Goal: Information Seeking & Learning: Learn about a topic

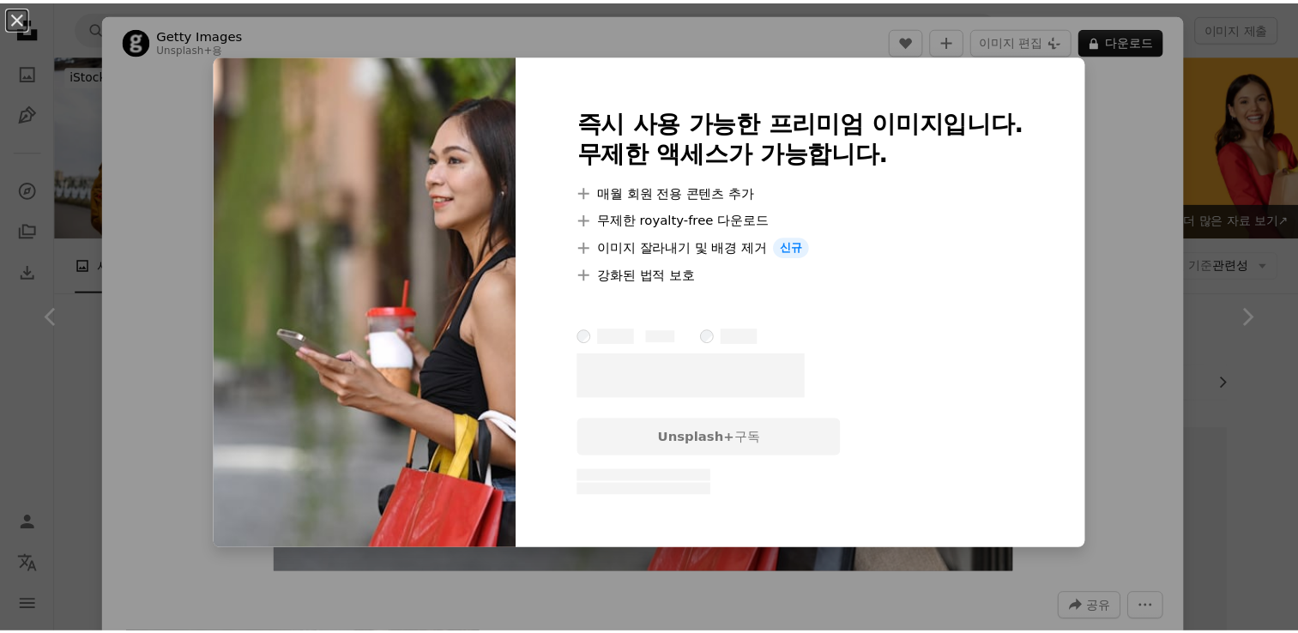
scroll to position [1201, 0]
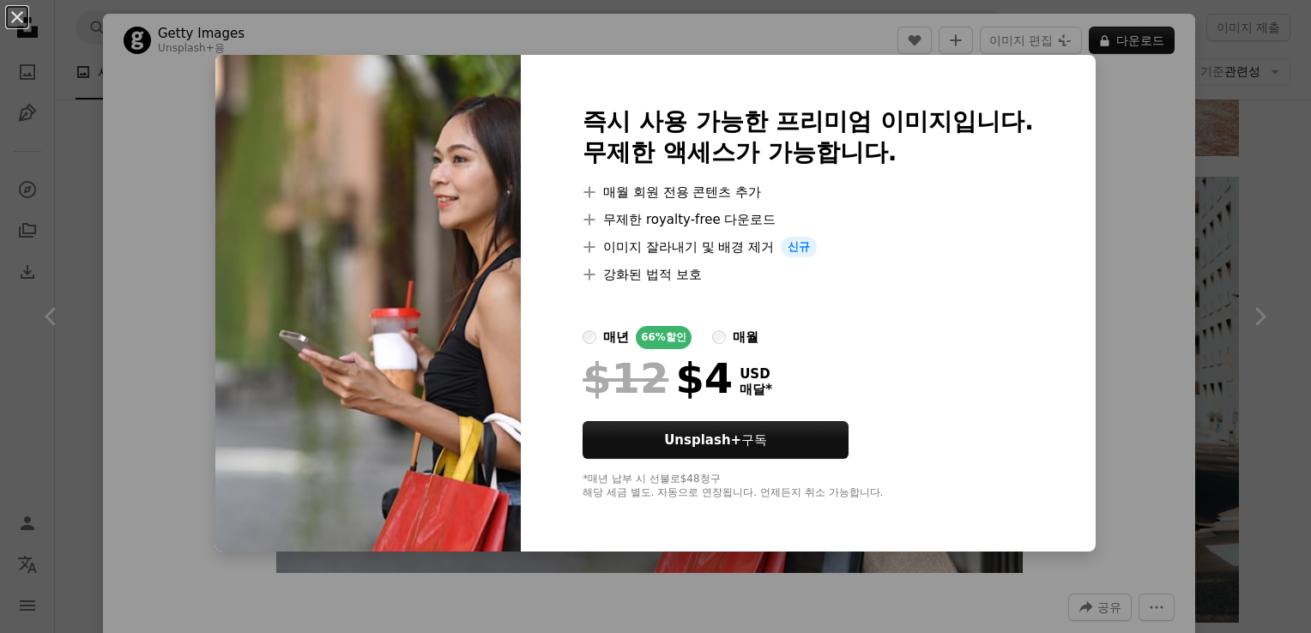
click at [218, 77] on img at bounding box center [367, 303] width 305 height 497
click at [19, 15] on button "An X shape" at bounding box center [17, 17] width 21 height 21
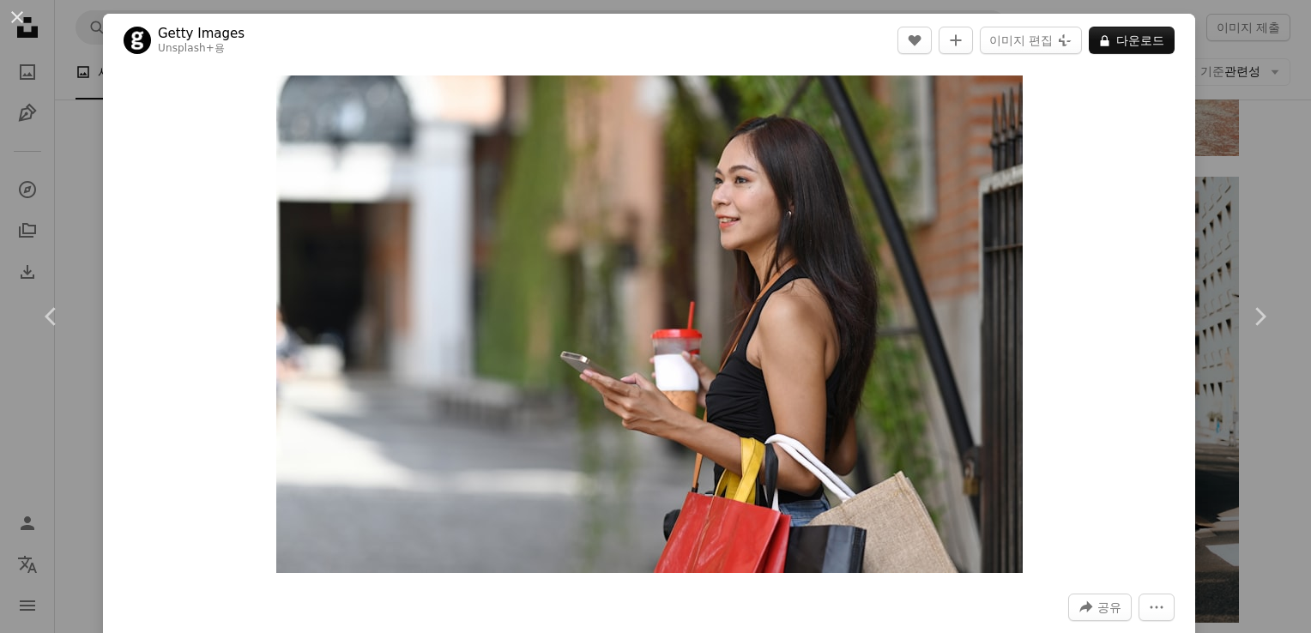
click at [19, 15] on button "An X shape" at bounding box center [17, 17] width 21 height 21
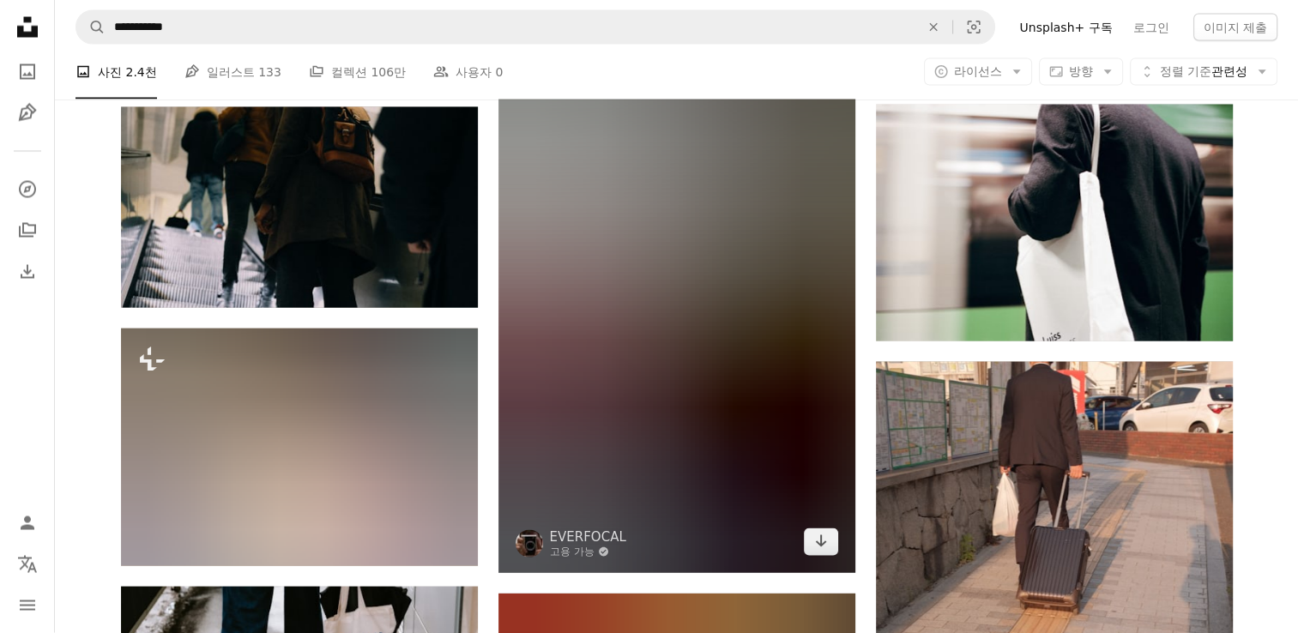
scroll to position [9953, 0]
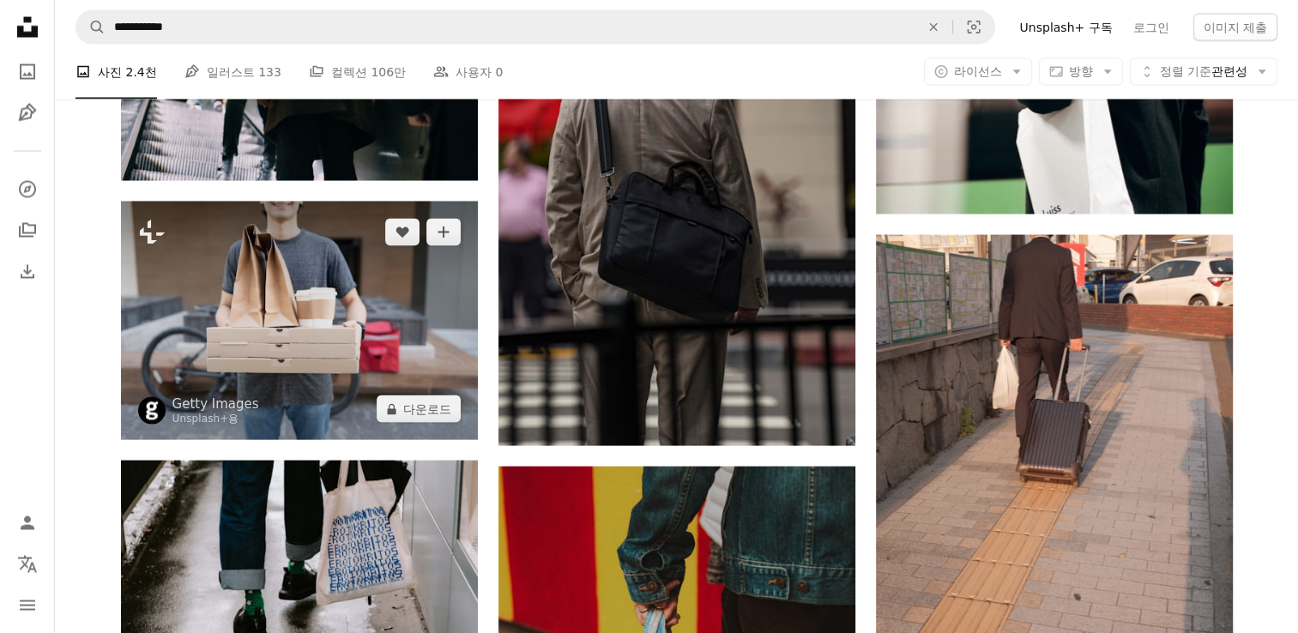
click at [329, 369] on img at bounding box center [299, 321] width 357 height 239
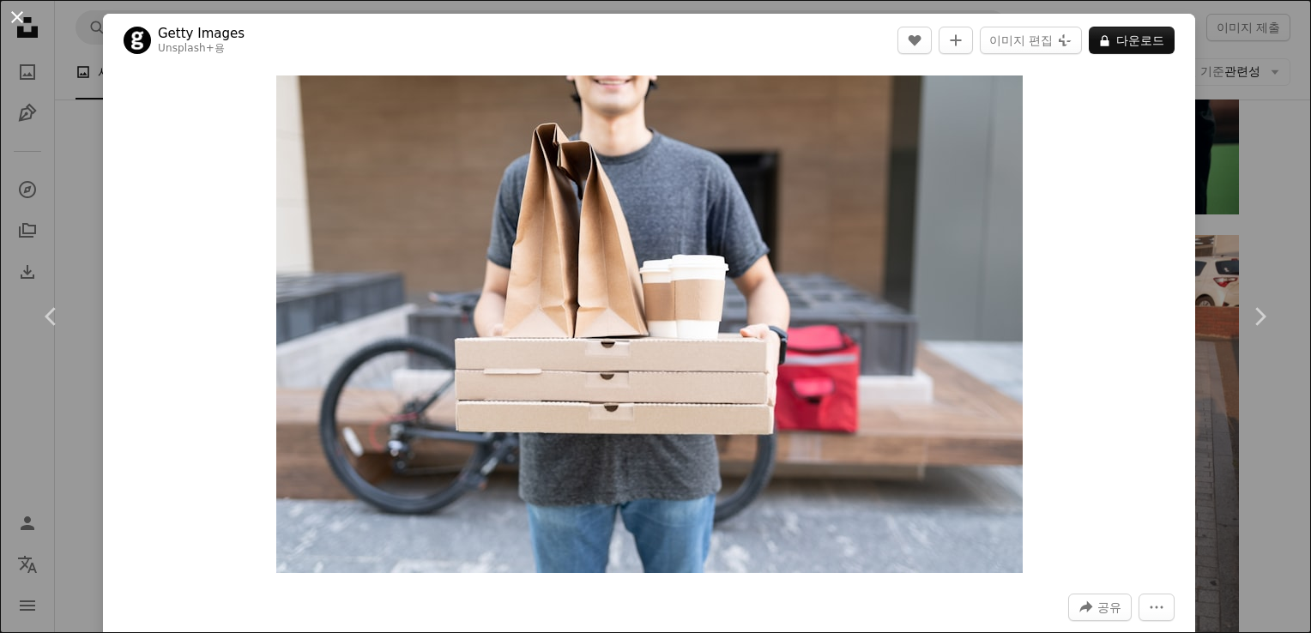
click at [10, 19] on button "An X shape" at bounding box center [17, 17] width 21 height 21
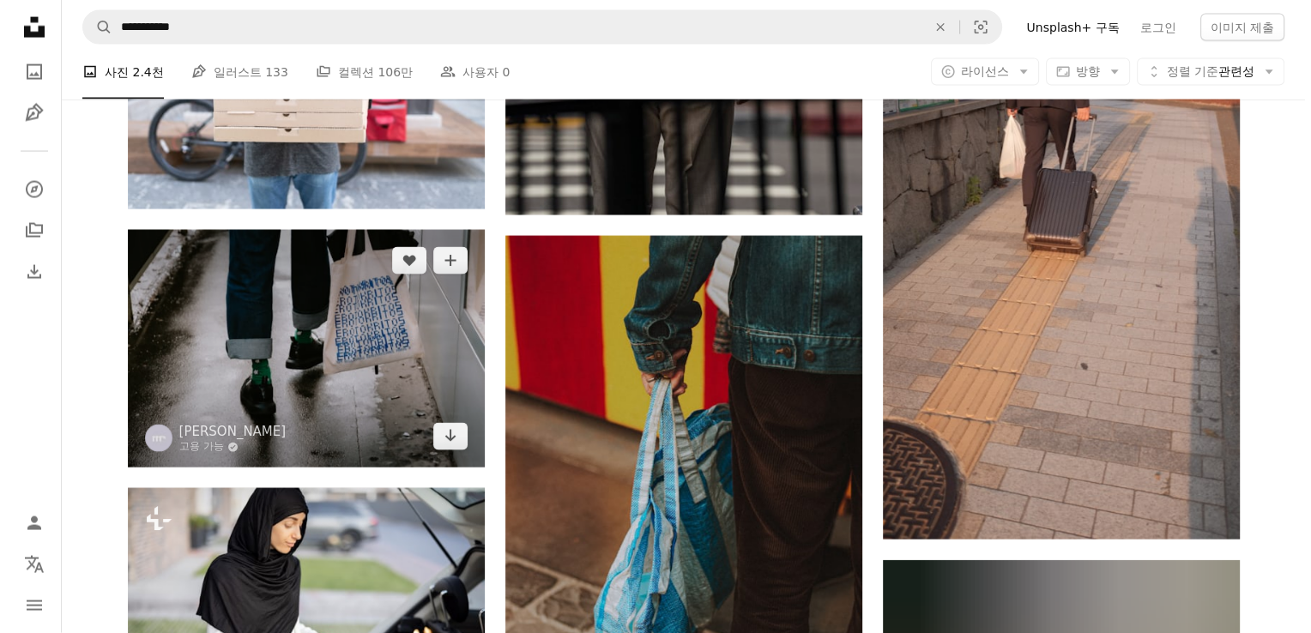
scroll to position [10038, 0]
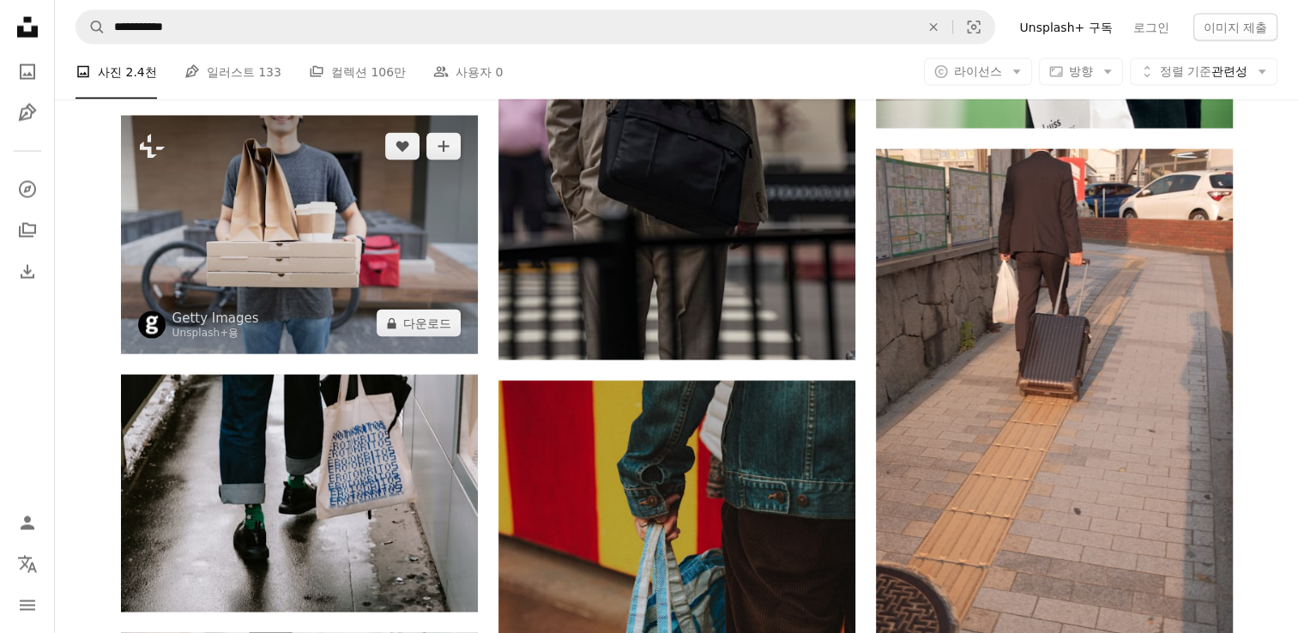
click at [398, 276] on img at bounding box center [299, 235] width 357 height 239
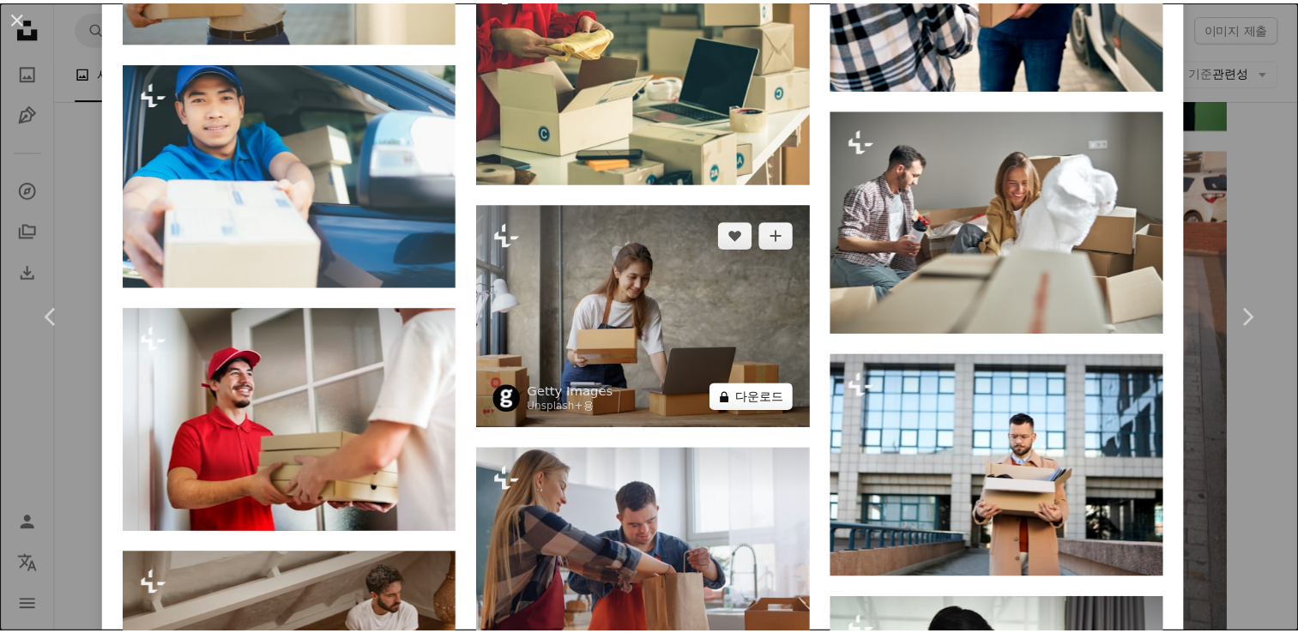
scroll to position [3175, 0]
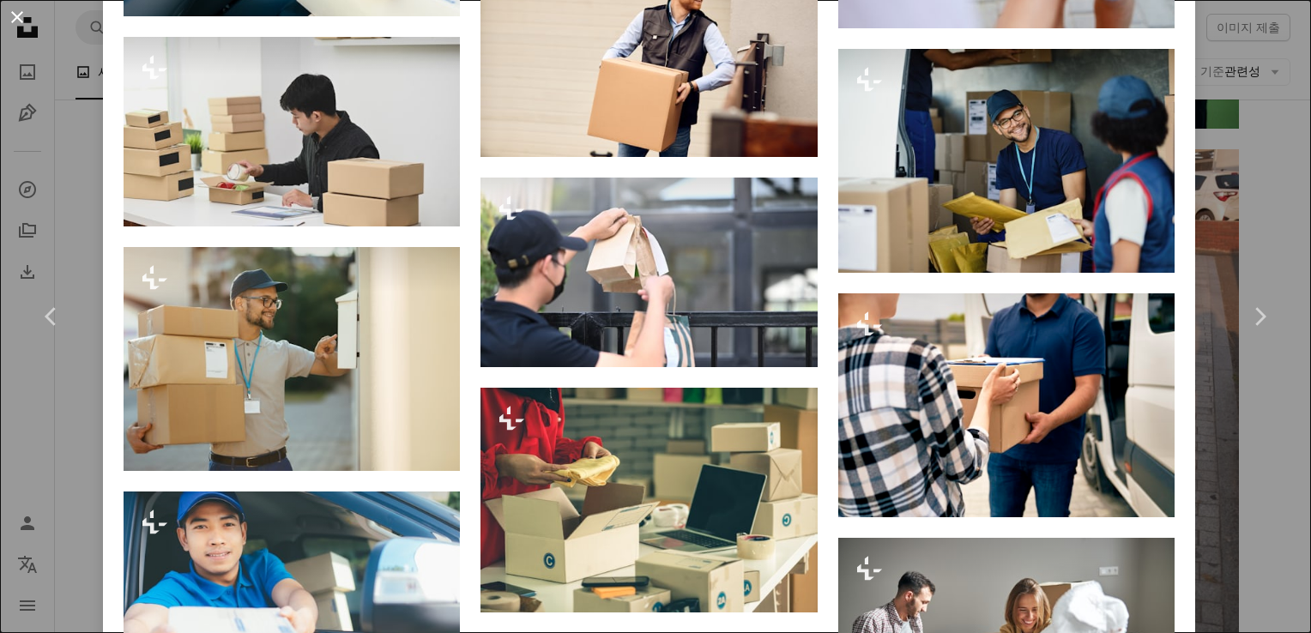
click at [21, 11] on button "An X shape" at bounding box center [17, 17] width 21 height 21
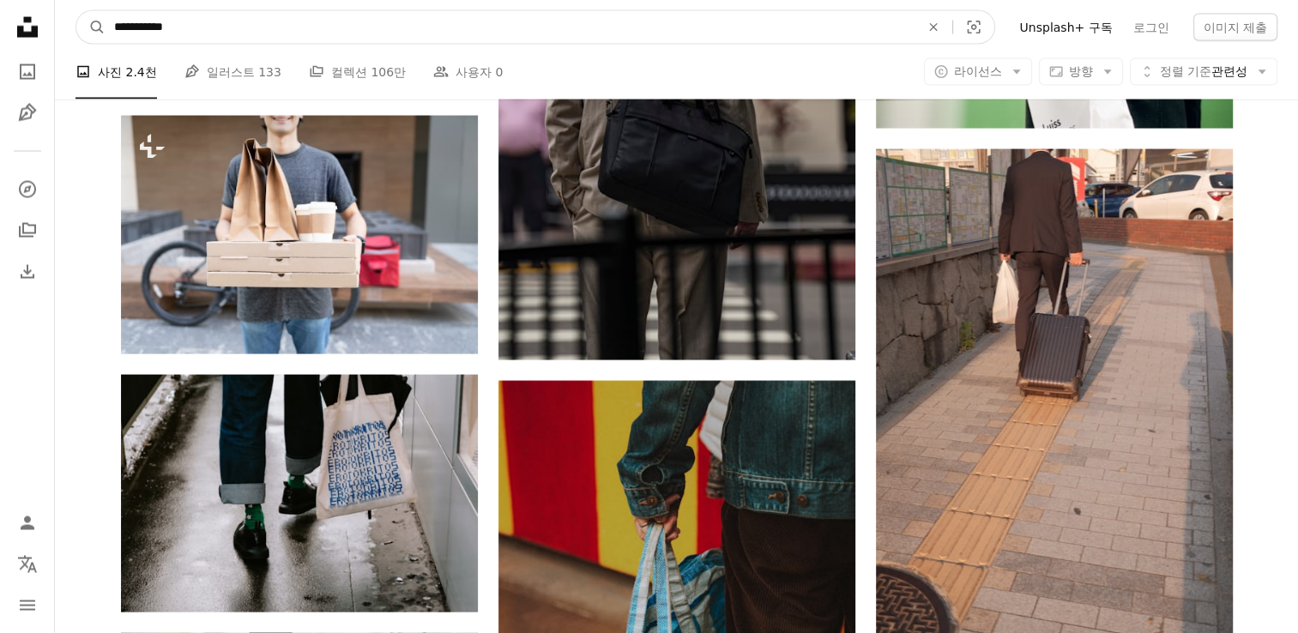
drag, startPoint x: 235, startPoint y: 29, endPoint x: 70, endPoint y: 28, distance: 164.7
click at [70, 28] on nav "**********" at bounding box center [676, 27] width 1243 height 55
type input "******"
click button "A magnifying glass" at bounding box center [90, 27] width 29 height 33
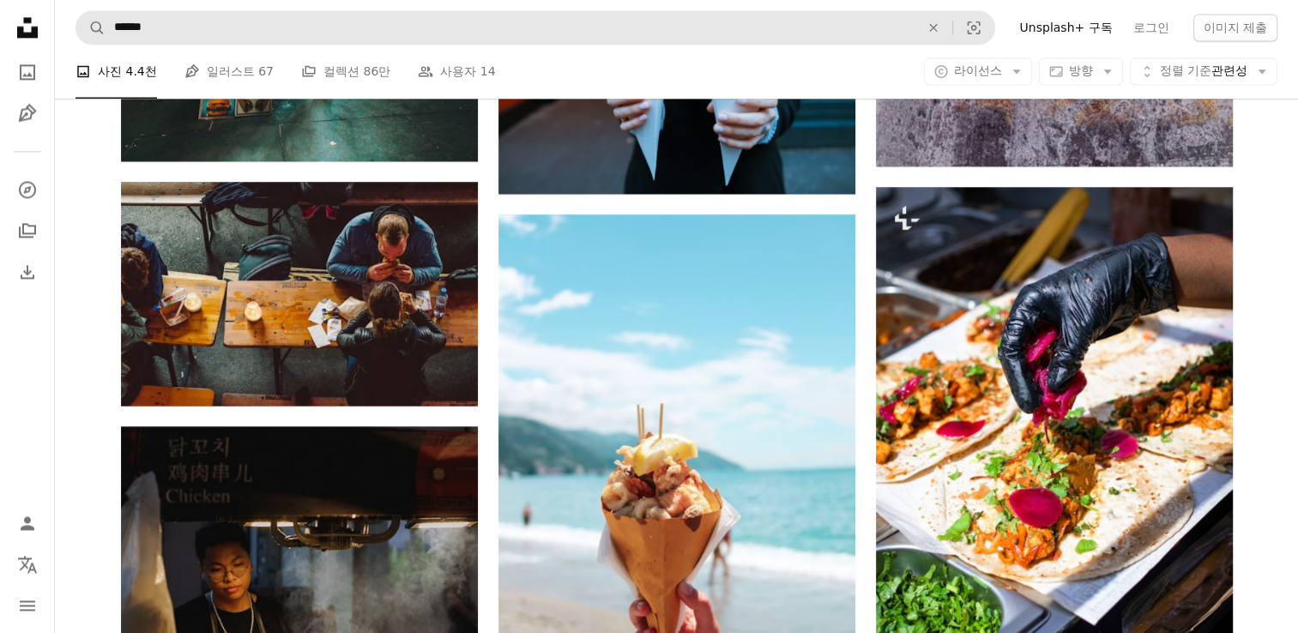
scroll to position [2746, 0]
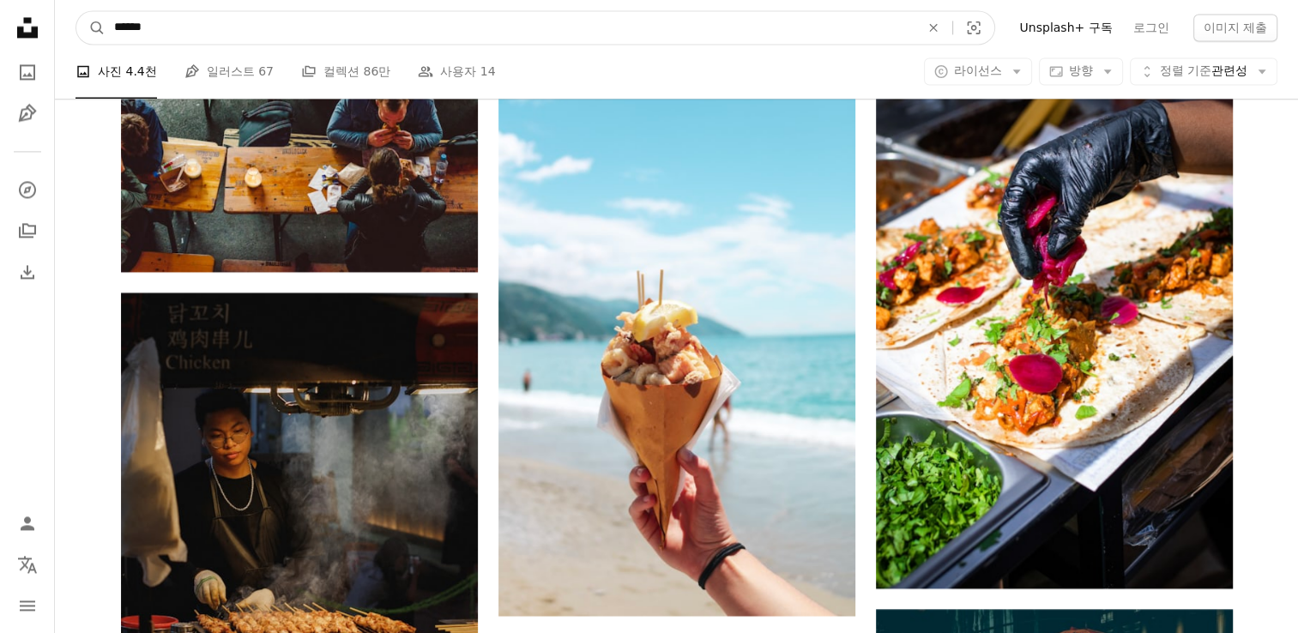
click at [114, 26] on input "******" at bounding box center [510, 27] width 809 height 33
type input "**********"
click button "A magnifying glass" at bounding box center [90, 27] width 29 height 33
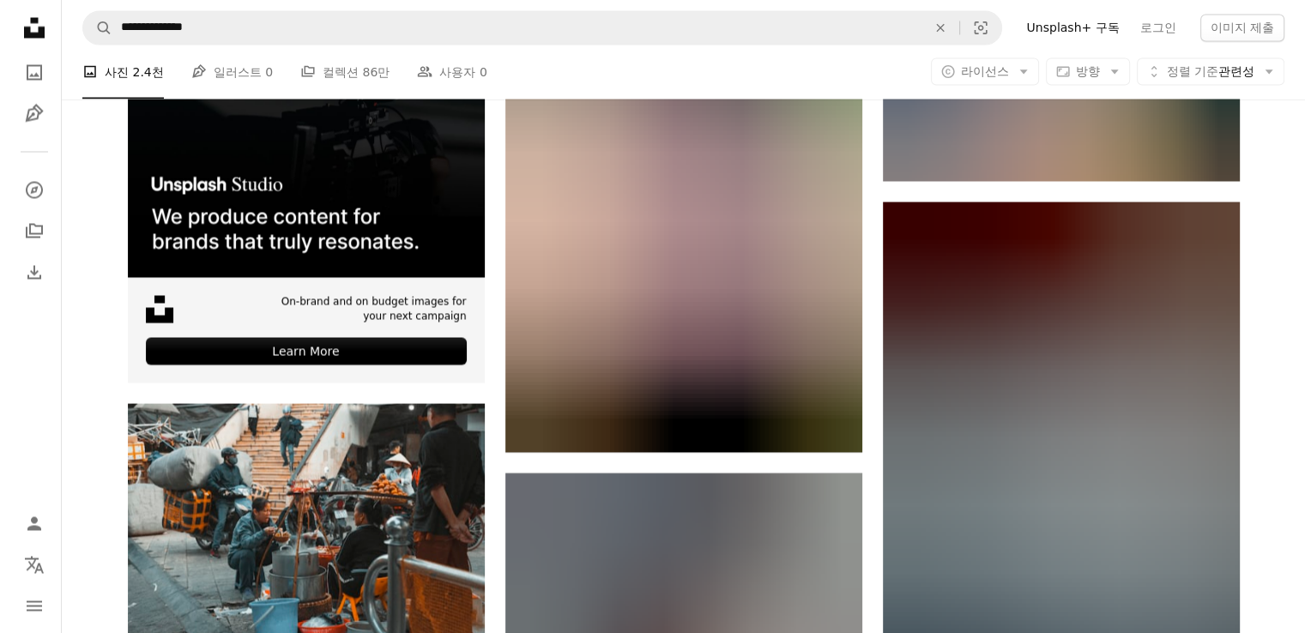
scroll to position [3775, 0]
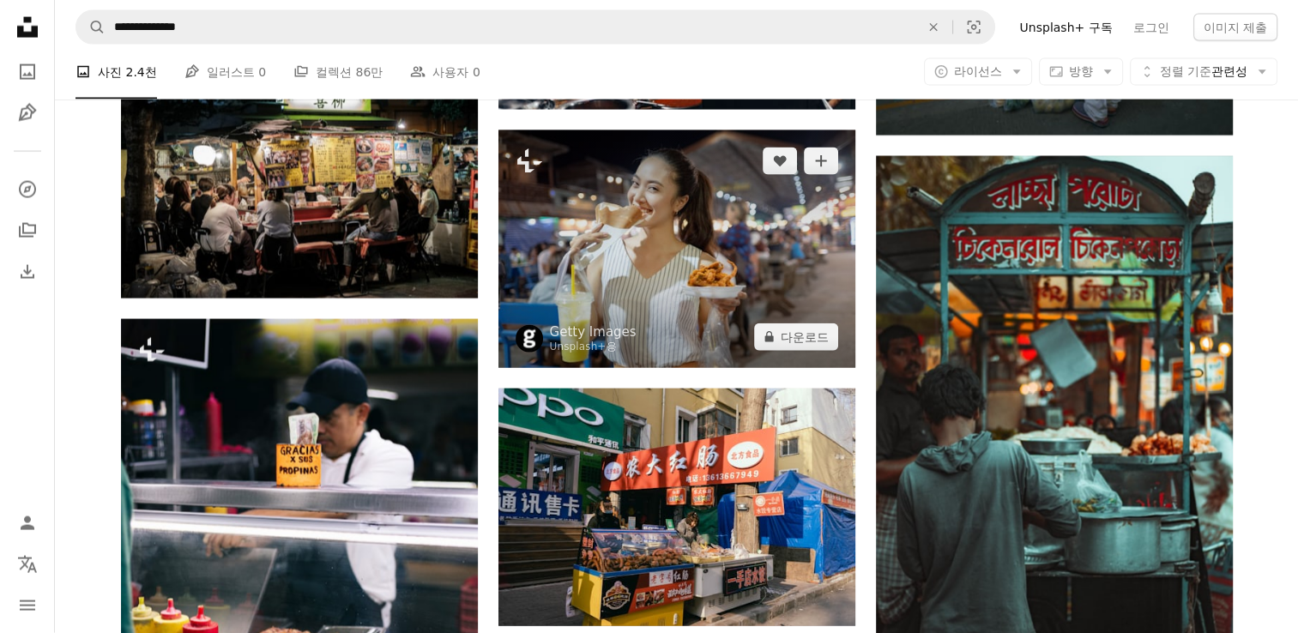
click at [702, 270] on img at bounding box center [676, 249] width 357 height 238
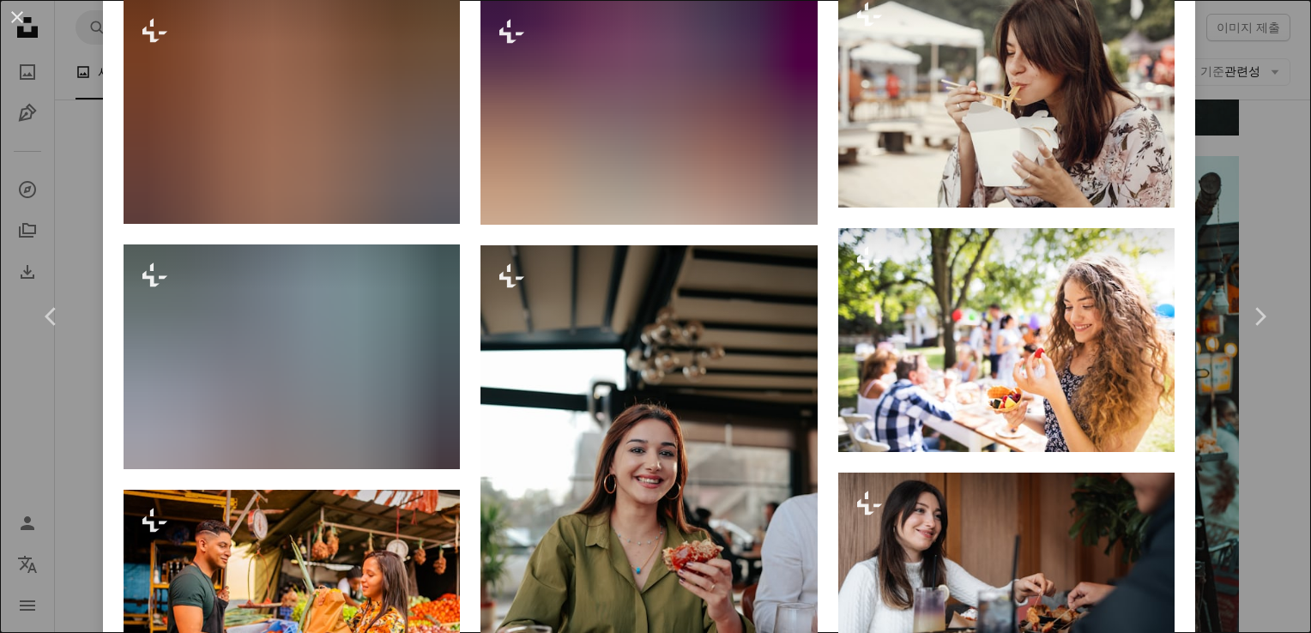
scroll to position [3947, 0]
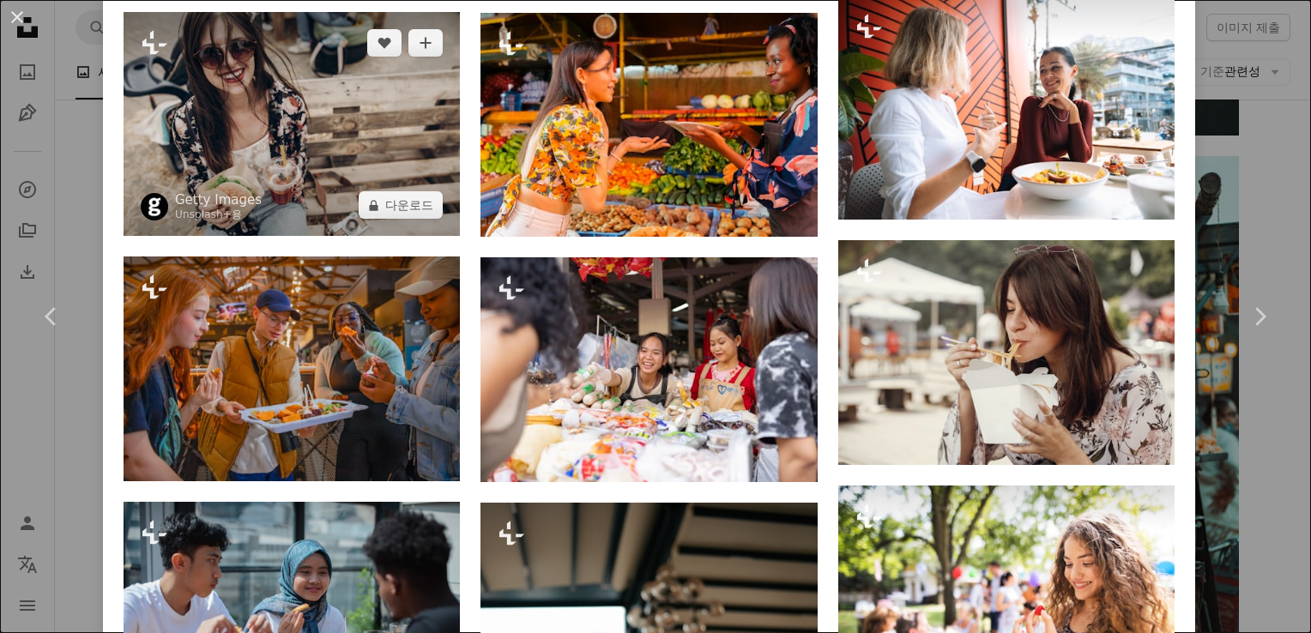
click at [414, 108] on img at bounding box center [292, 124] width 336 height 224
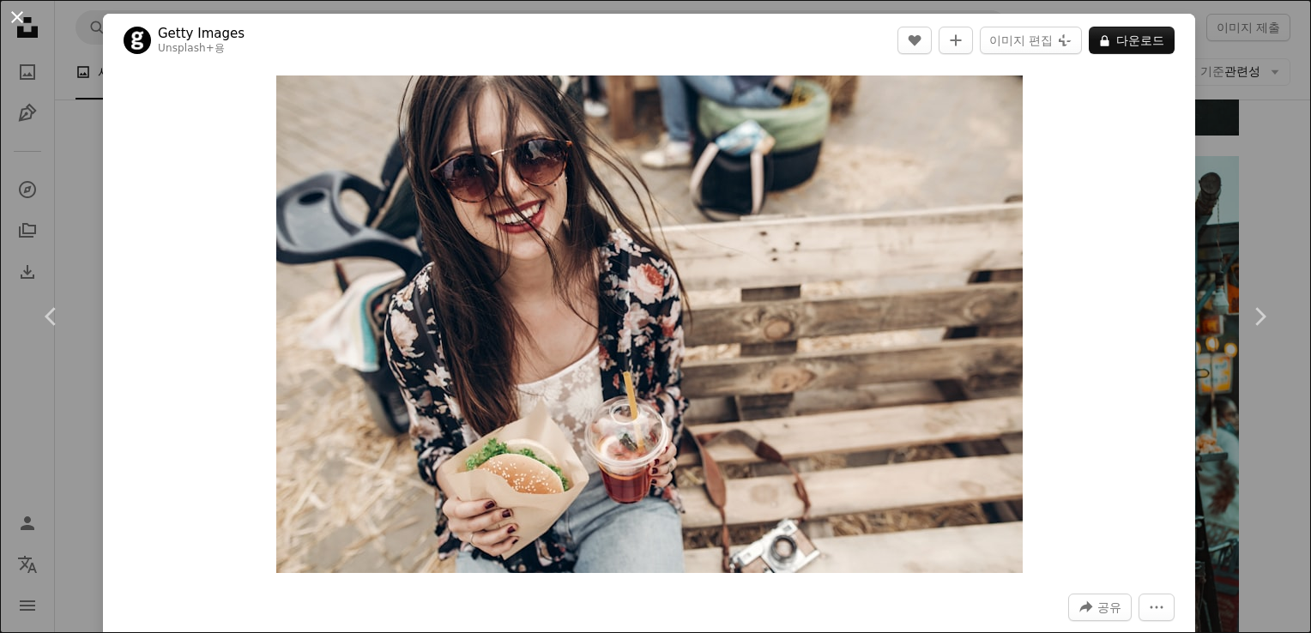
click at [26, 22] on button "An X shape" at bounding box center [17, 17] width 21 height 21
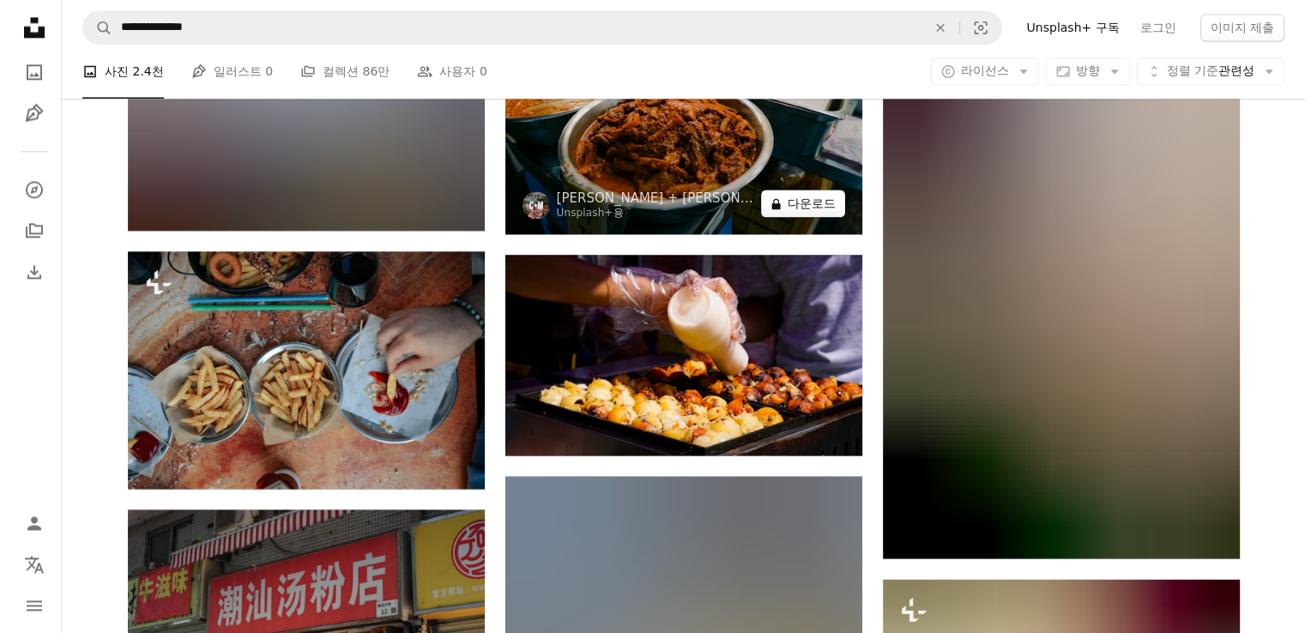
scroll to position [15101, 0]
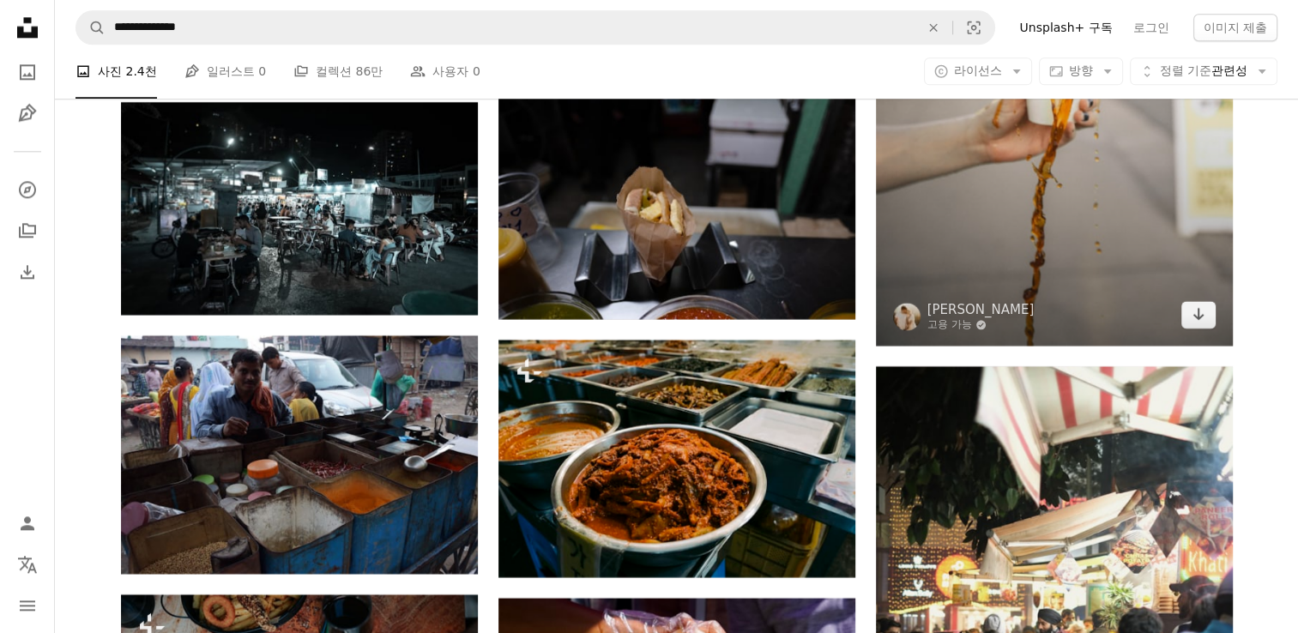
click at [967, 218] on img at bounding box center [1054, 77] width 357 height 535
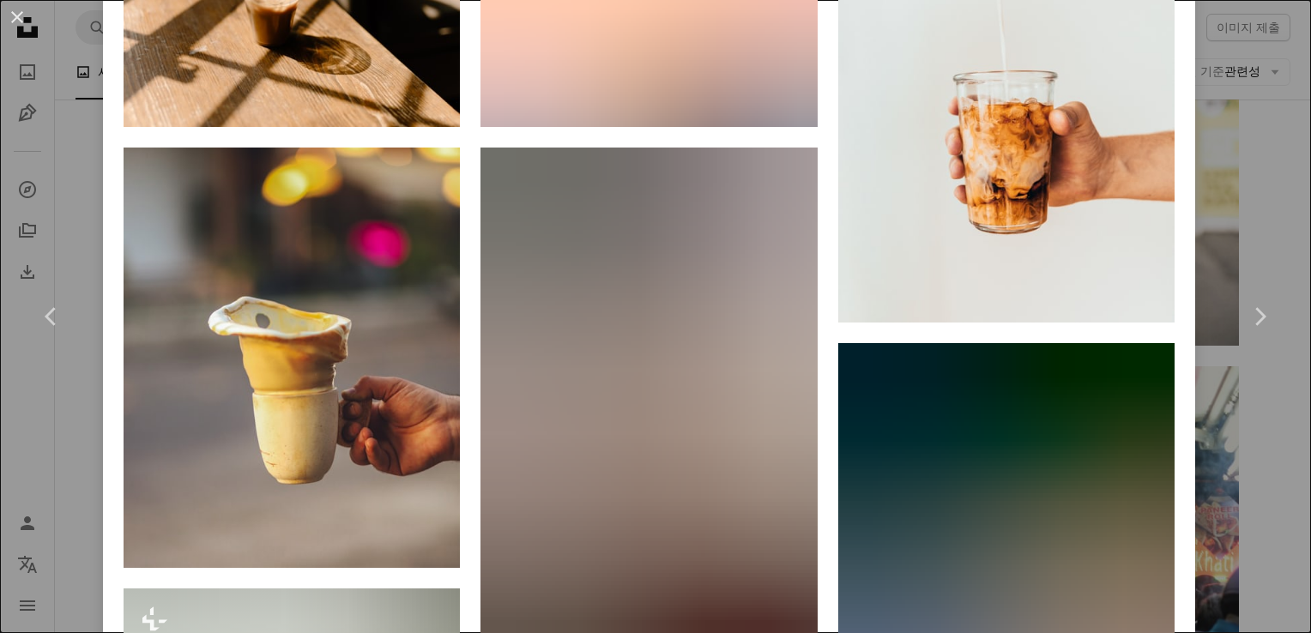
scroll to position [3089, 0]
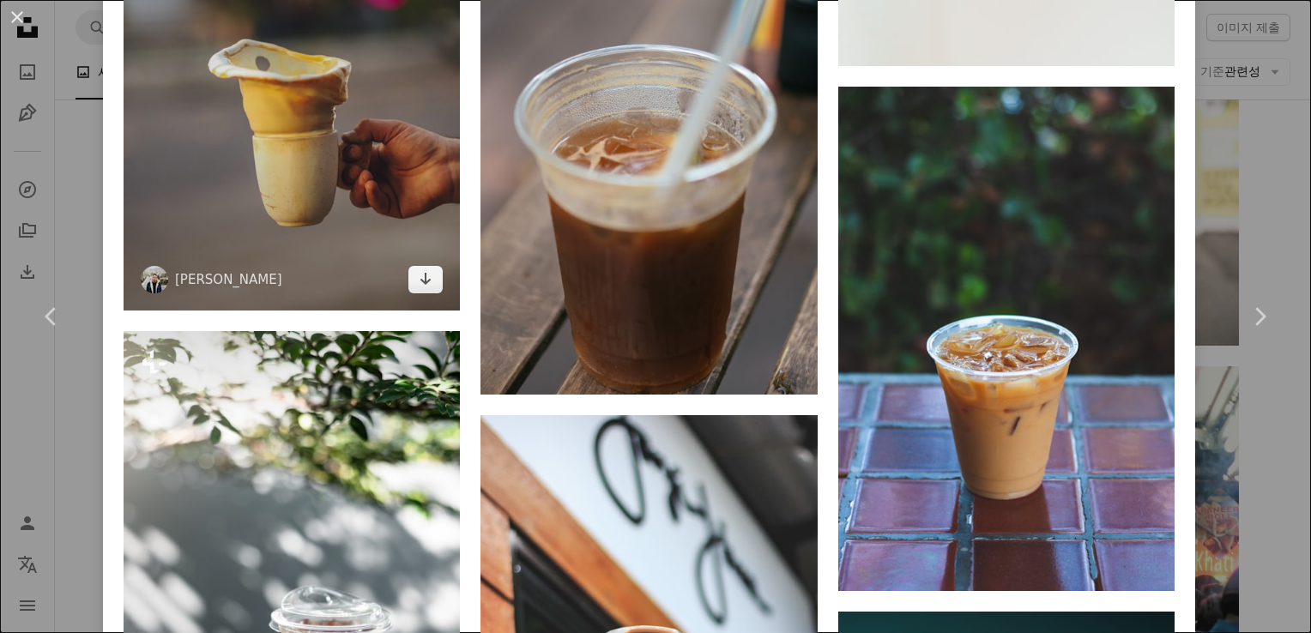
click at [305, 149] on img at bounding box center [292, 100] width 336 height 420
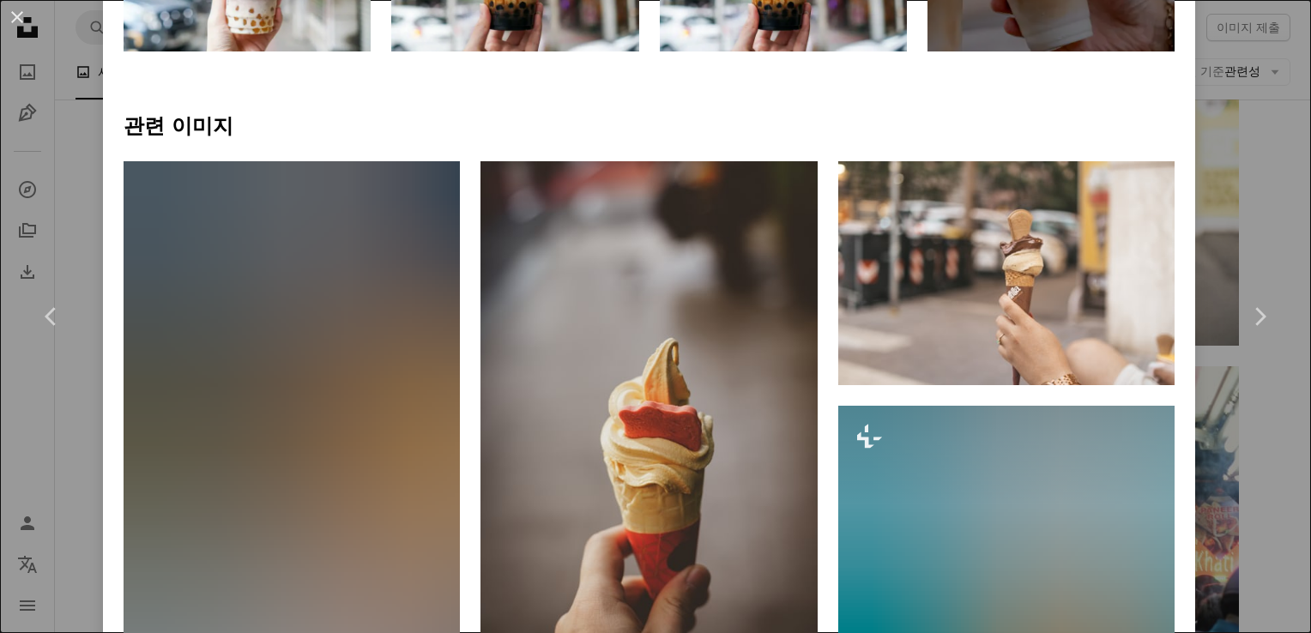
scroll to position [1115, 0]
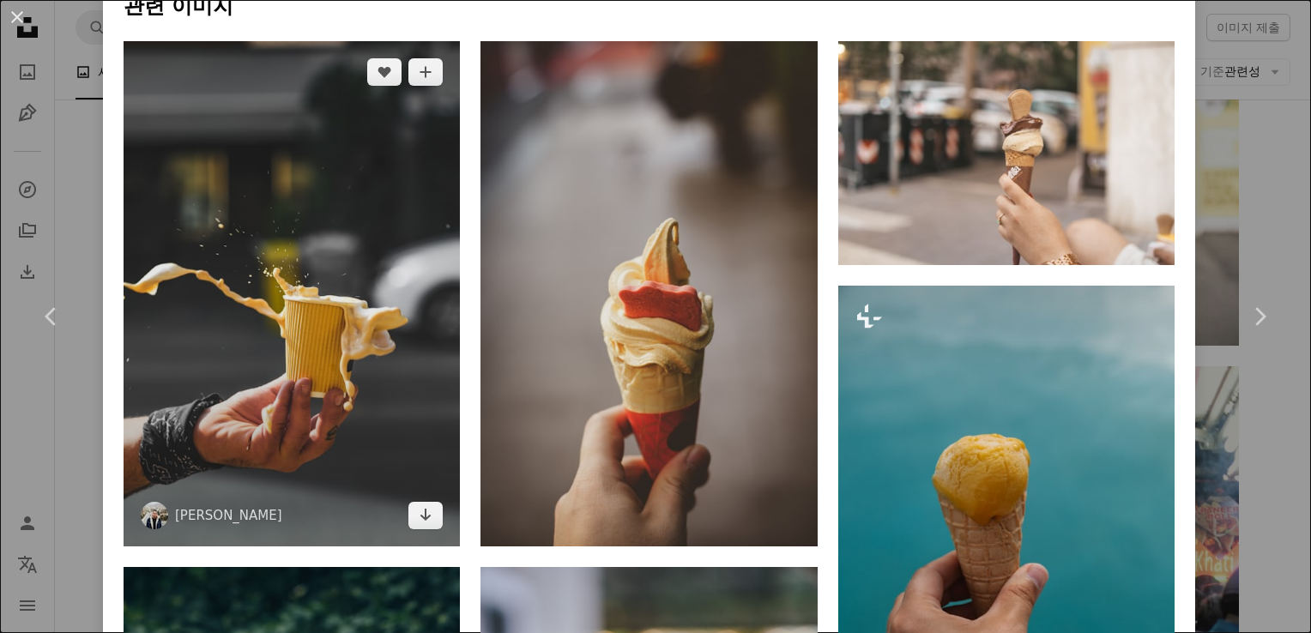
click at [389, 293] on img at bounding box center [292, 293] width 336 height 504
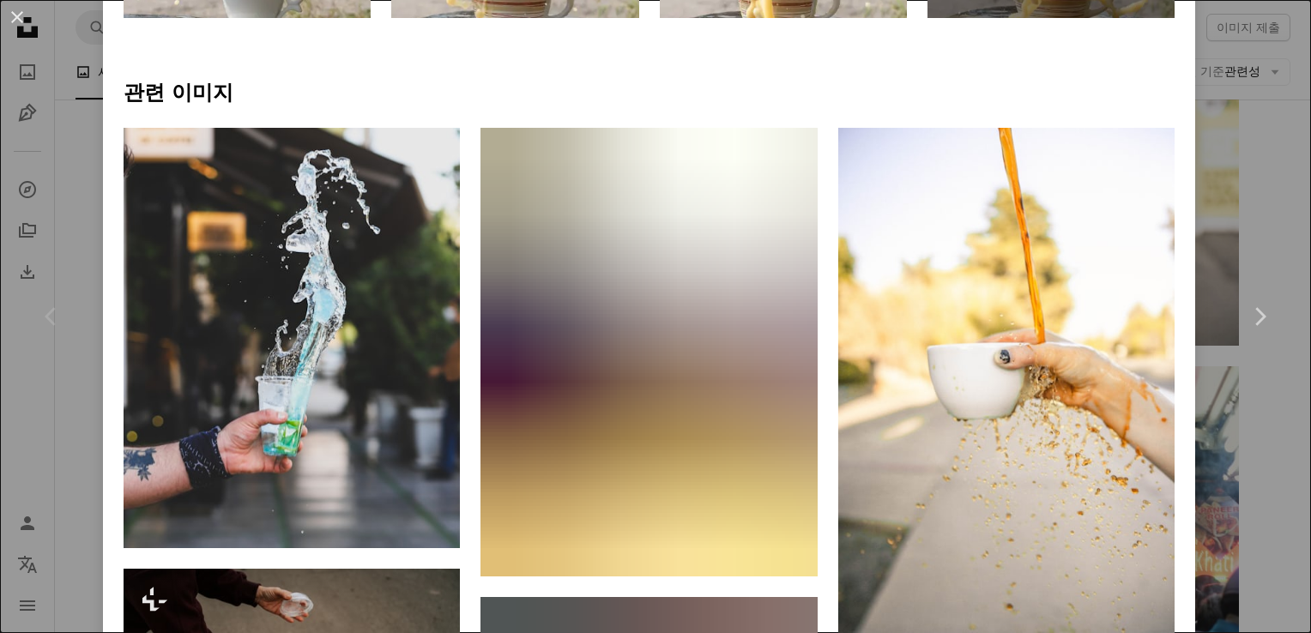
scroll to position [1459, 0]
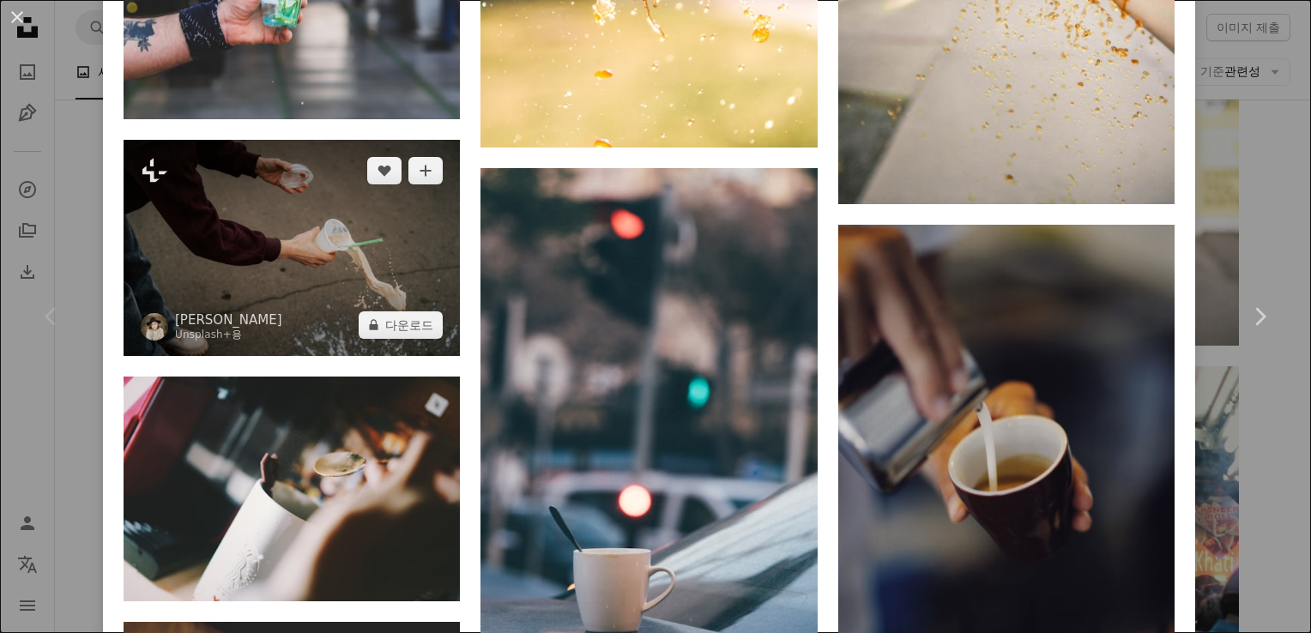
click at [355, 240] on img at bounding box center [292, 247] width 336 height 215
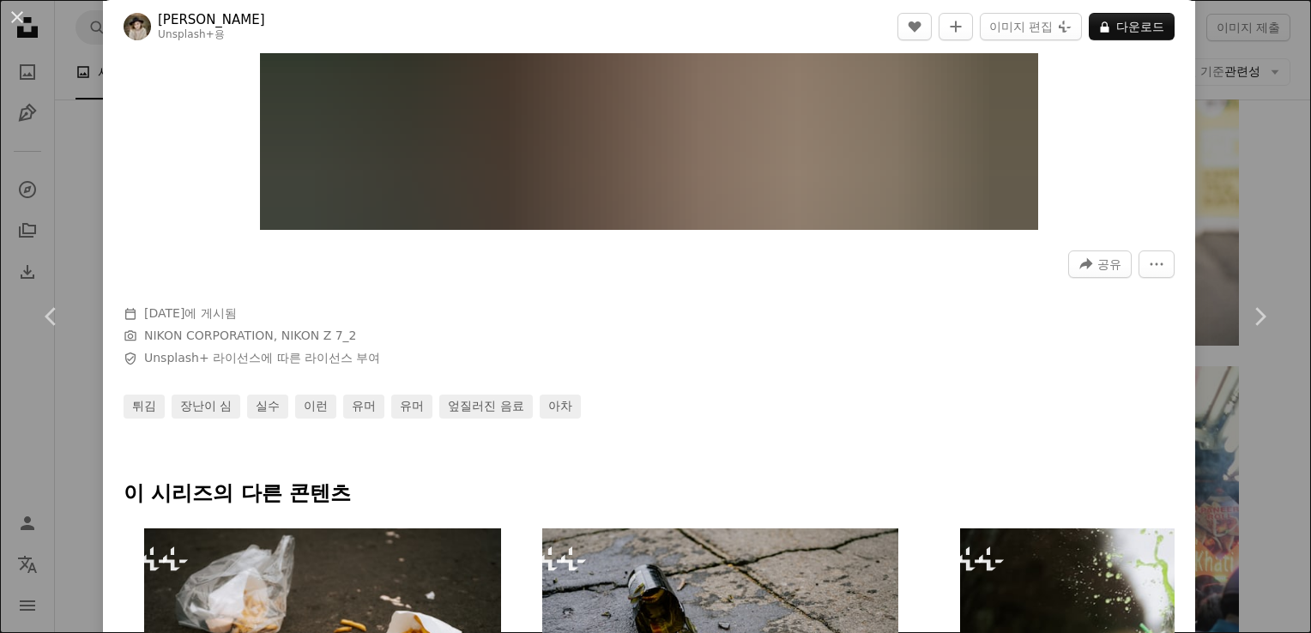
scroll to position [772, 0]
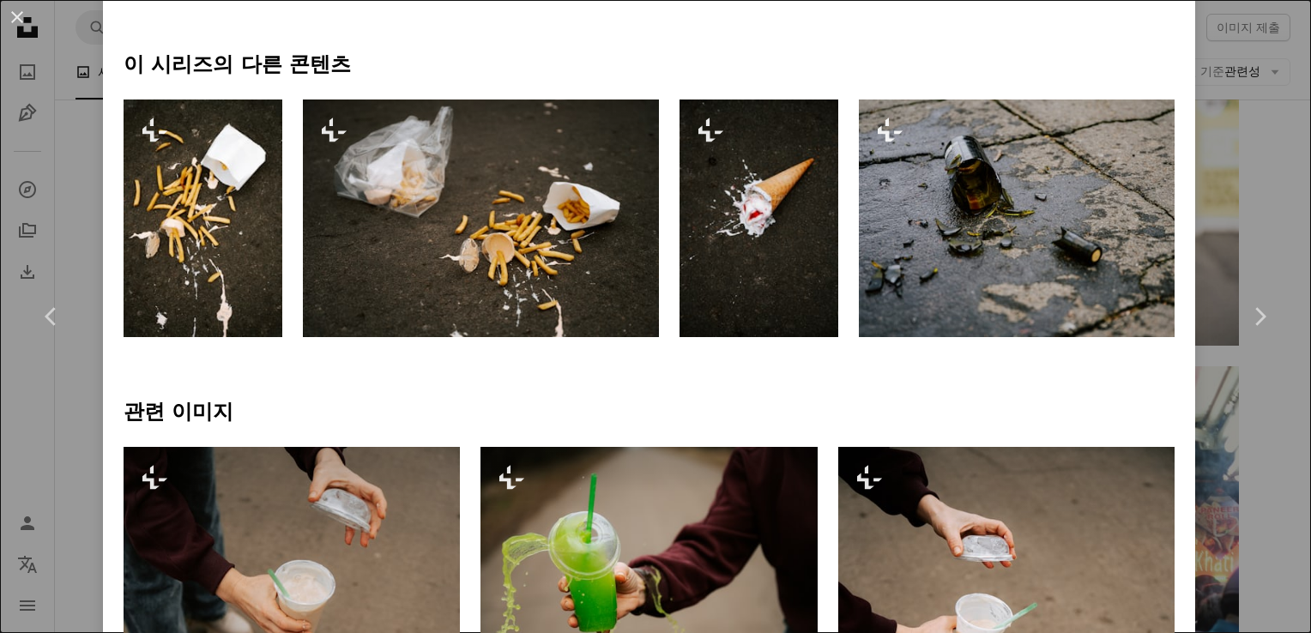
click at [565, 235] on img at bounding box center [481, 219] width 357 height 238
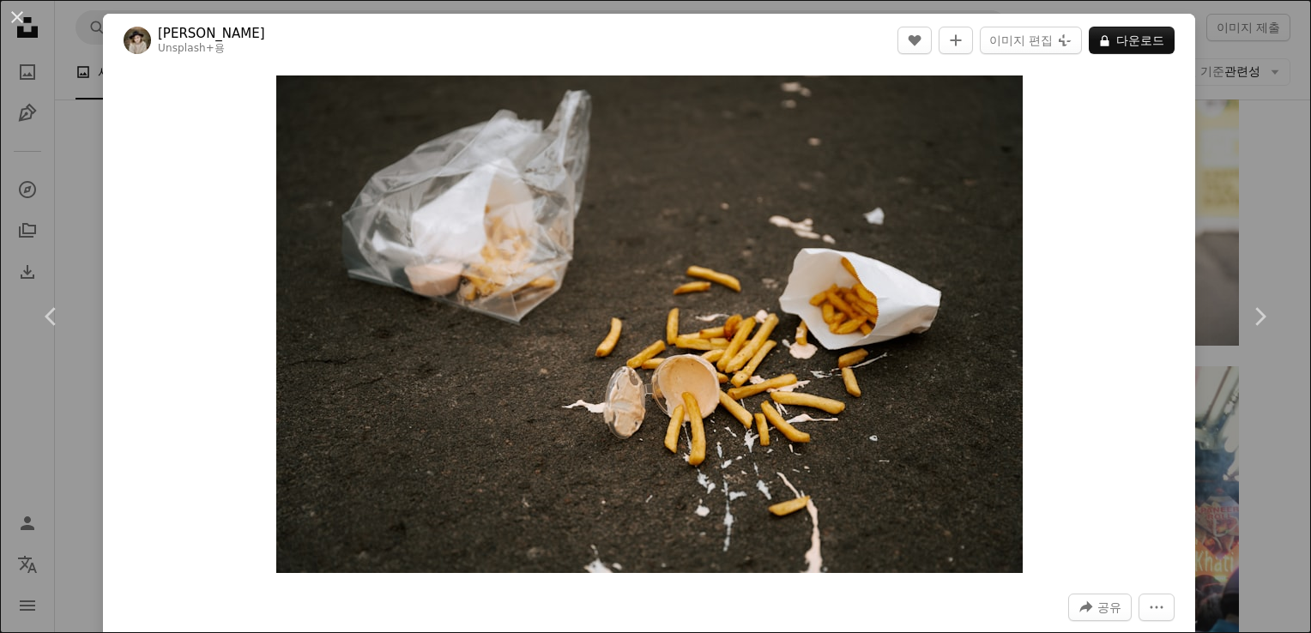
click at [1054, 311] on div "Zoom in" at bounding box center [649, 324] width 1092 height 515
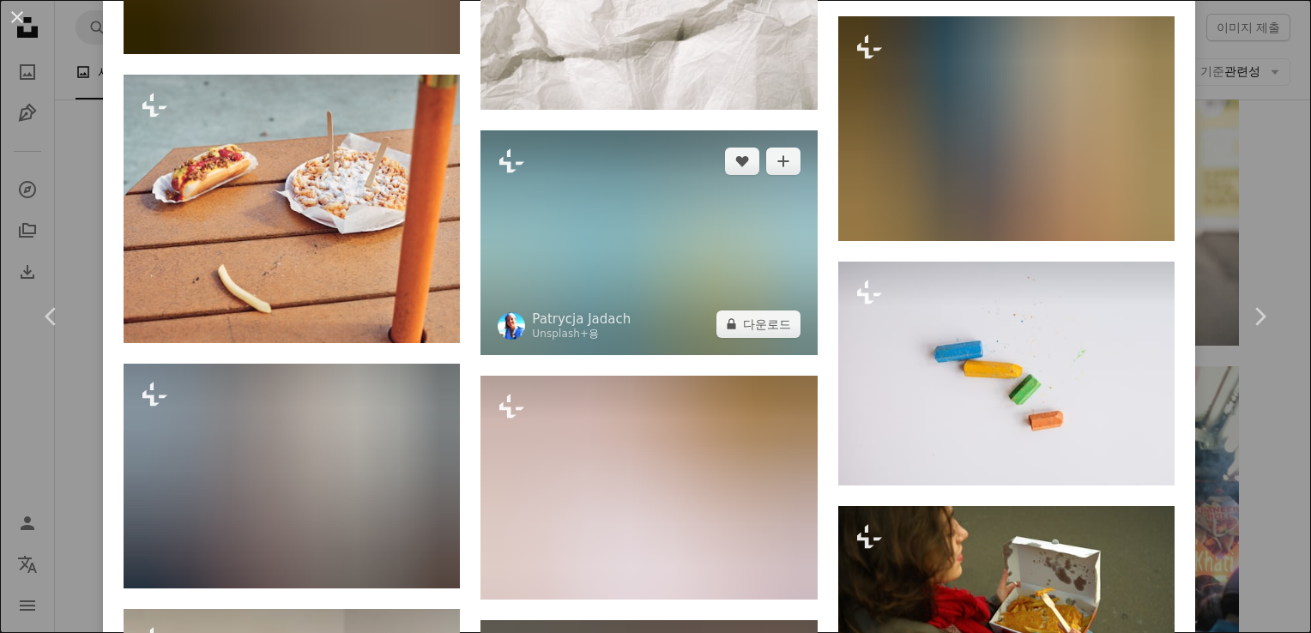
scroll to position [8529, 0]
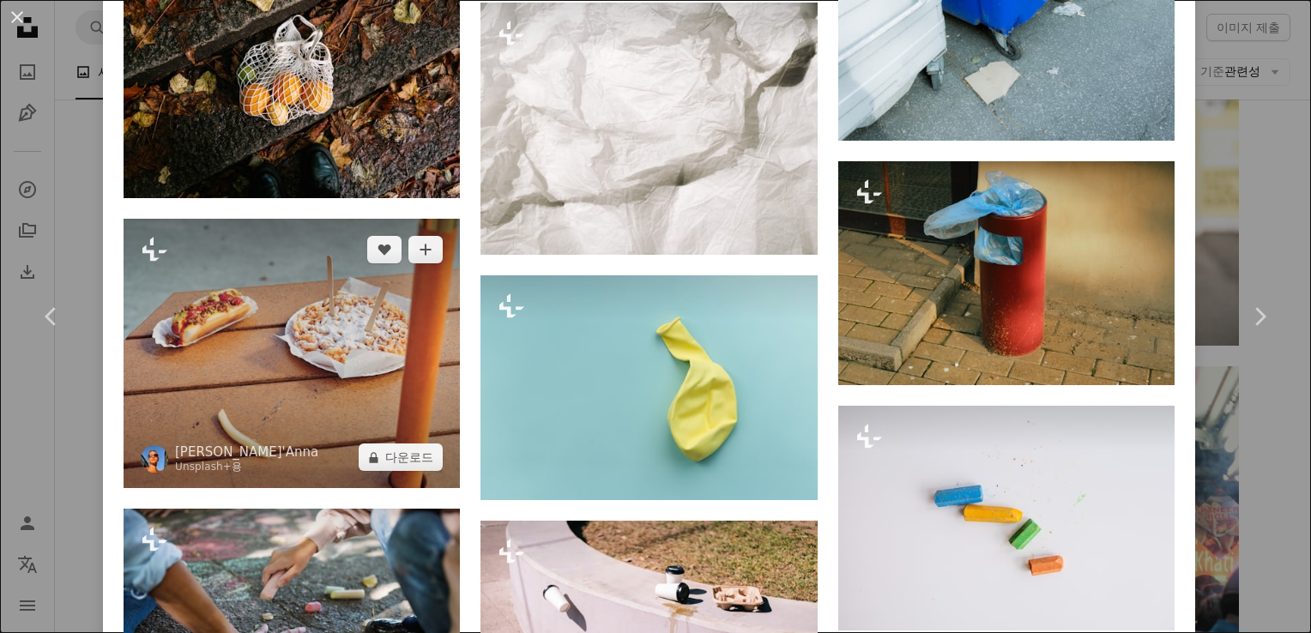
click at [353, 231] on img at bounding box center [292, 353] width 336 height 269
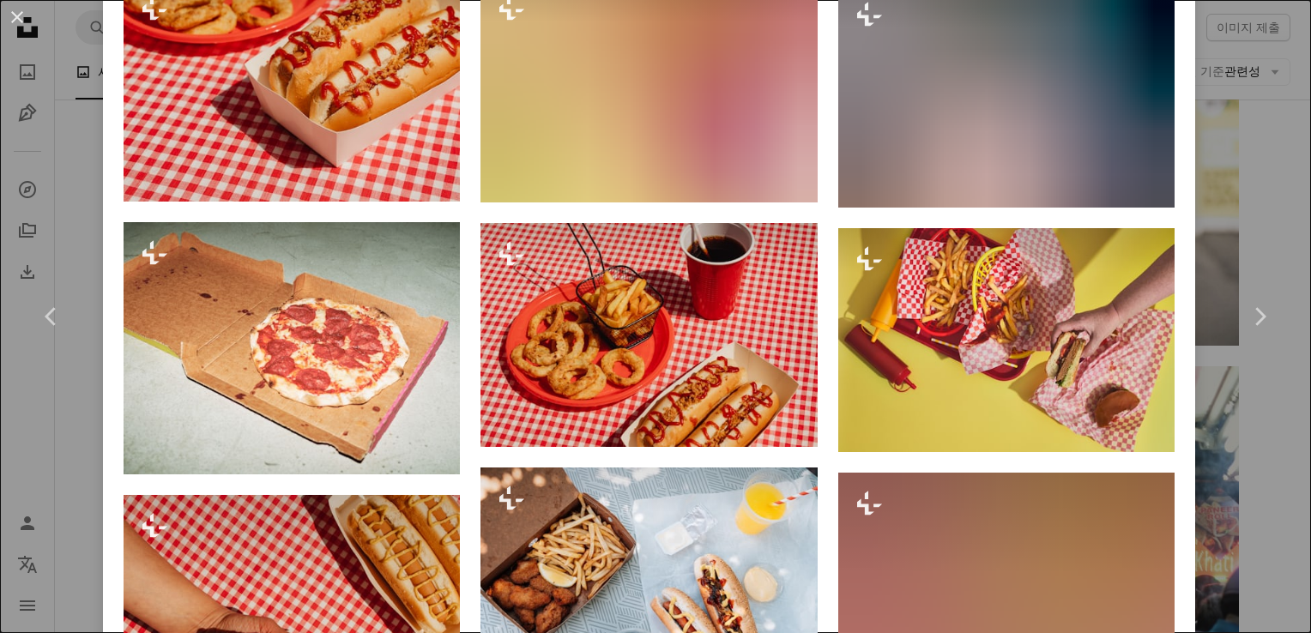
scroll to position [2145, 0]
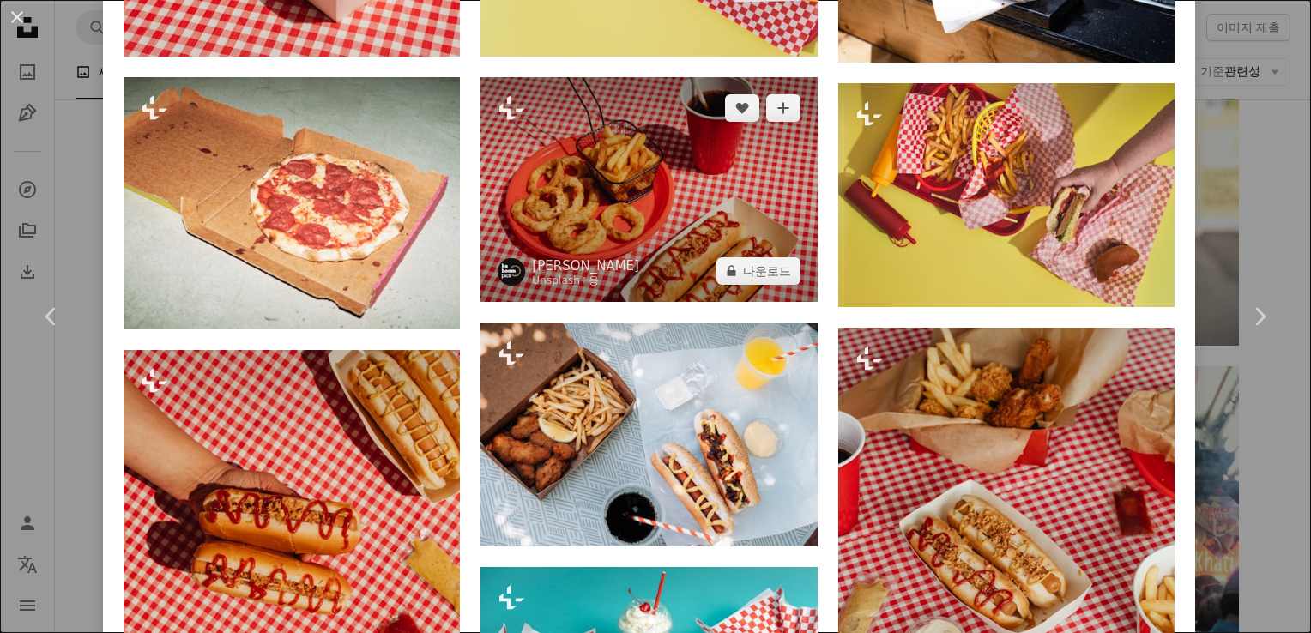
click at [706, 179] on img at bounding box center [648, 189] width 336 height 224
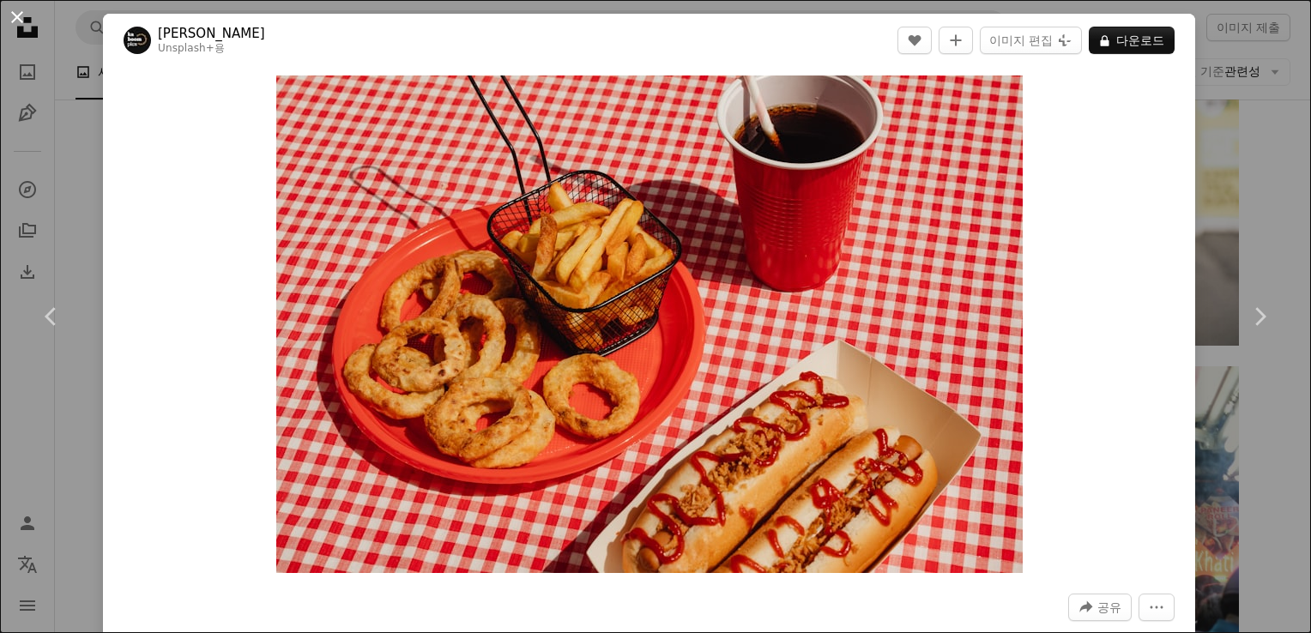
click at [12, 12] on button "An X shape" at bounding box center [17, 17] width 21 height 21
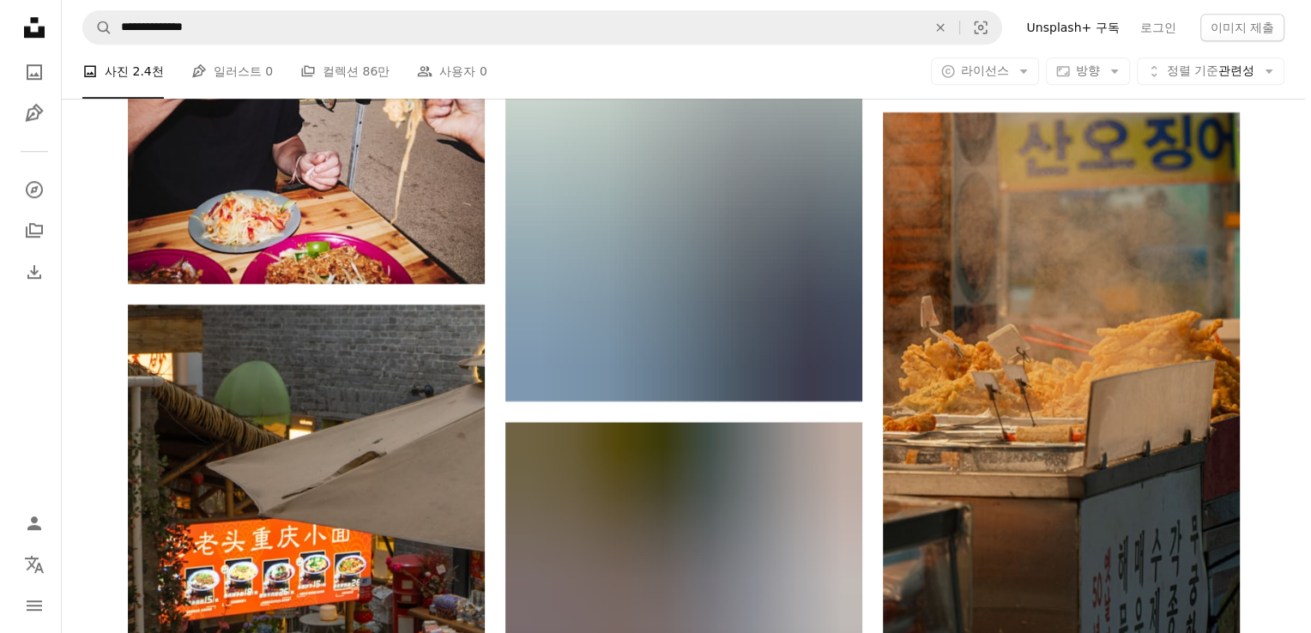
scroll to position [14500, 0]
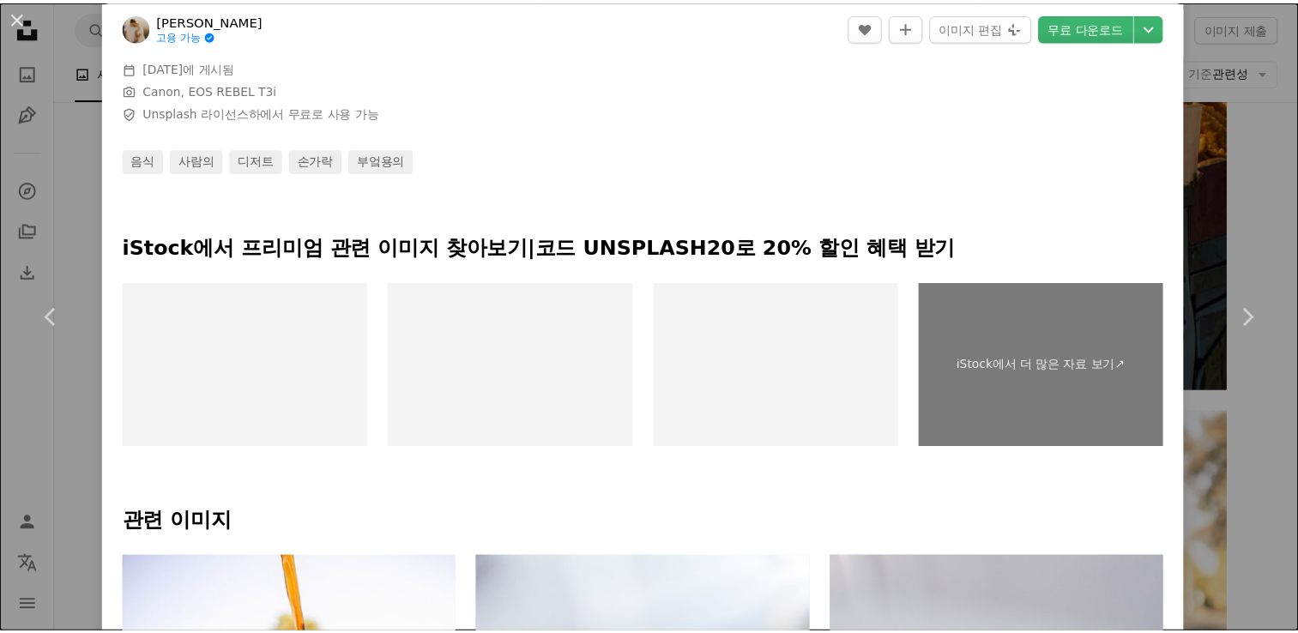
scroll to position [257, 0]
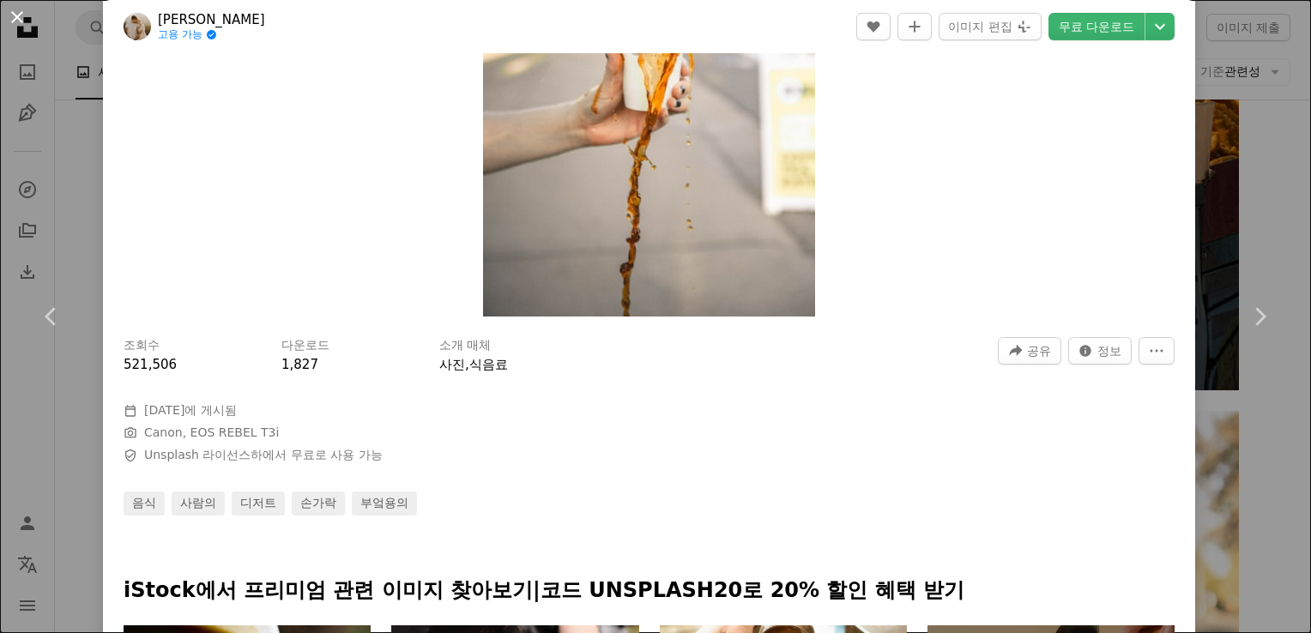
click at [21, 11] on button "An X shape" at bounding box center [17, 17] width 21 height 21
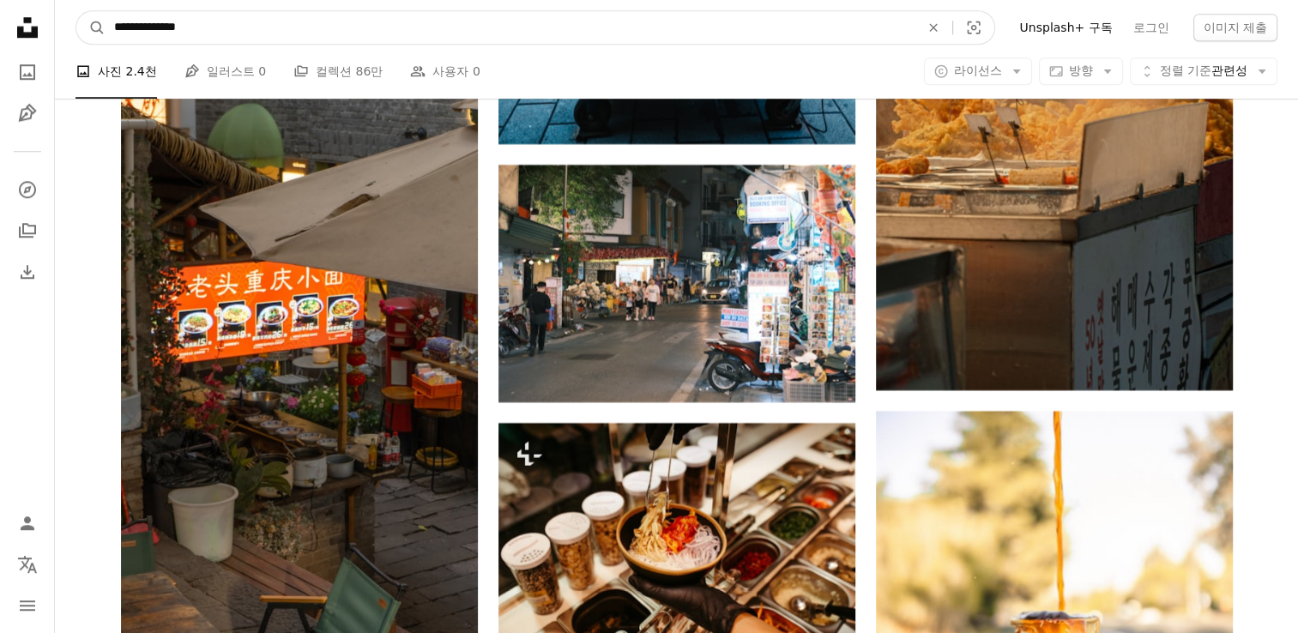
drag, startPoint x: 285, startPoint y: 33, endPoint x: 65, endPoint y: 33, distance: 219.6
click at [65, 33] on nav "**********" at bounding box center [676, 27] width 1243 height 55
type input "******"
click button "A magnifying glass" at bounding box center [90, 27] width 29 height 33
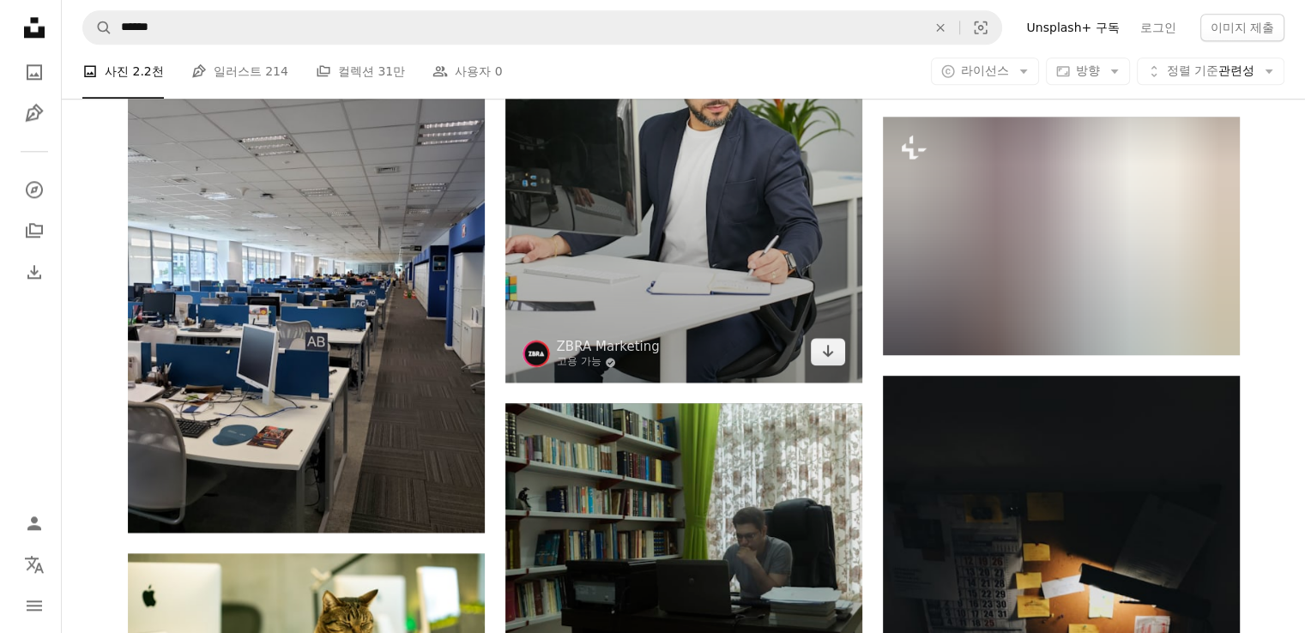
scroll to position [2488, 0]
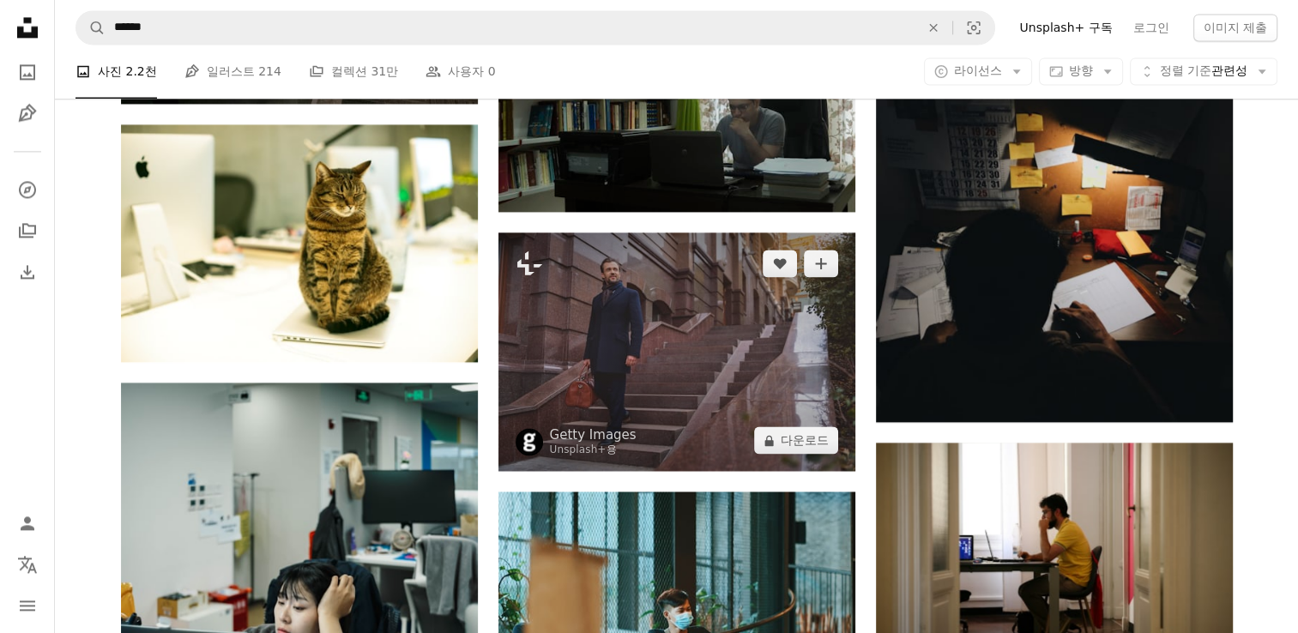
click at [783, 411] on img at bounding box center [676, 352] width 357 height 239
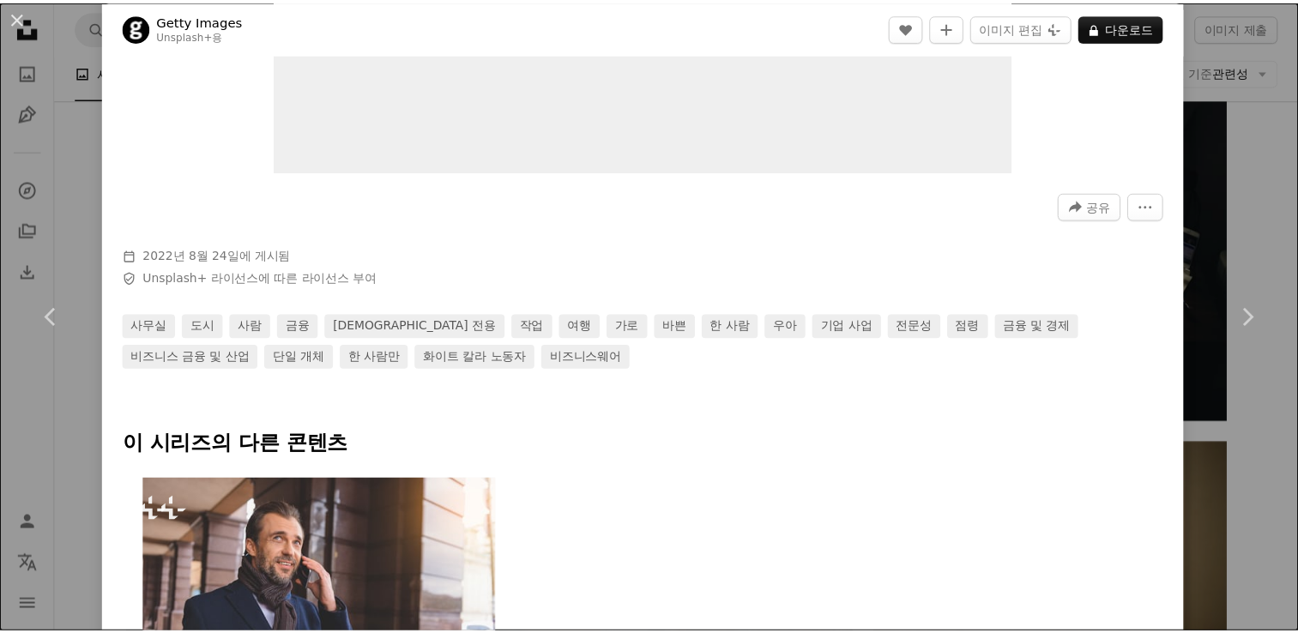
scroll to position [251, 0]
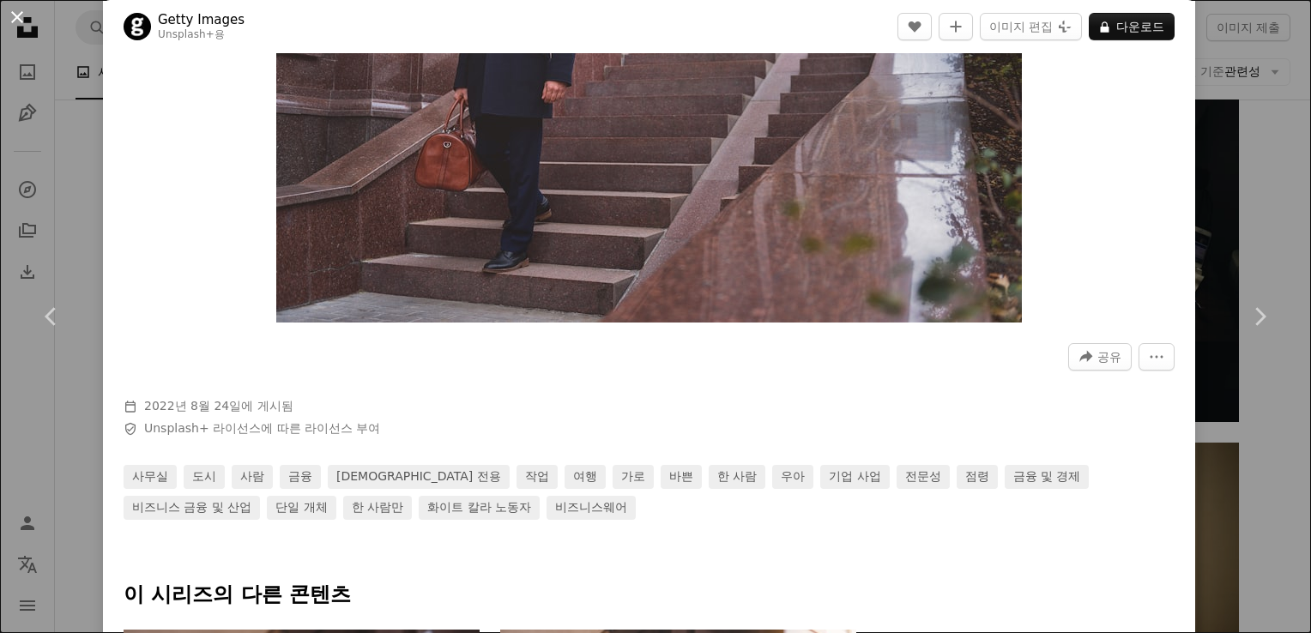
click at [14, 26] on button "An X shape" at bounding box center [17, 17] width 21 height 21
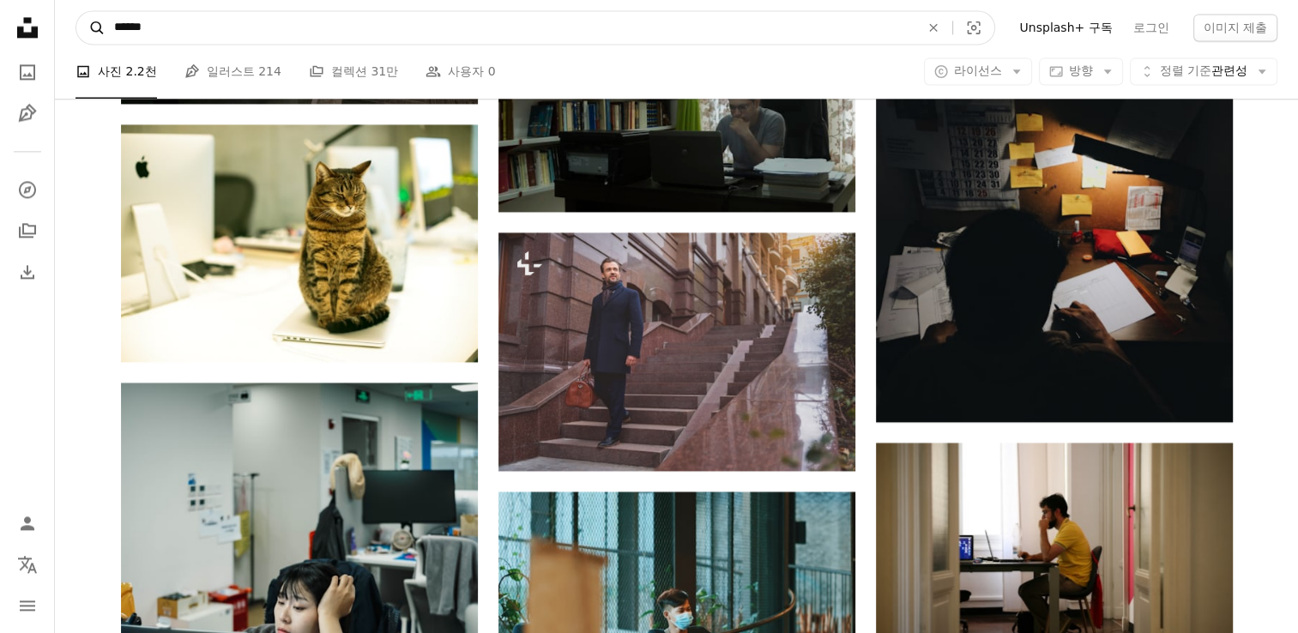
drag, startPoint x: 207, startPoint y: 36, endPoint x: 102, endPoint y: 24, distance: 105.4
click at [96, 26] on form "A magnifying glass ****** An X shape Visual search" at bounding box center [536, 27] width 920 height 34
click at [141, 30] on input "******" at bounding box center [510, 27] width 809 height 33
type input "**********"
click button "A magnifying glass" at bounding box center [90, 27] width 29 height 33
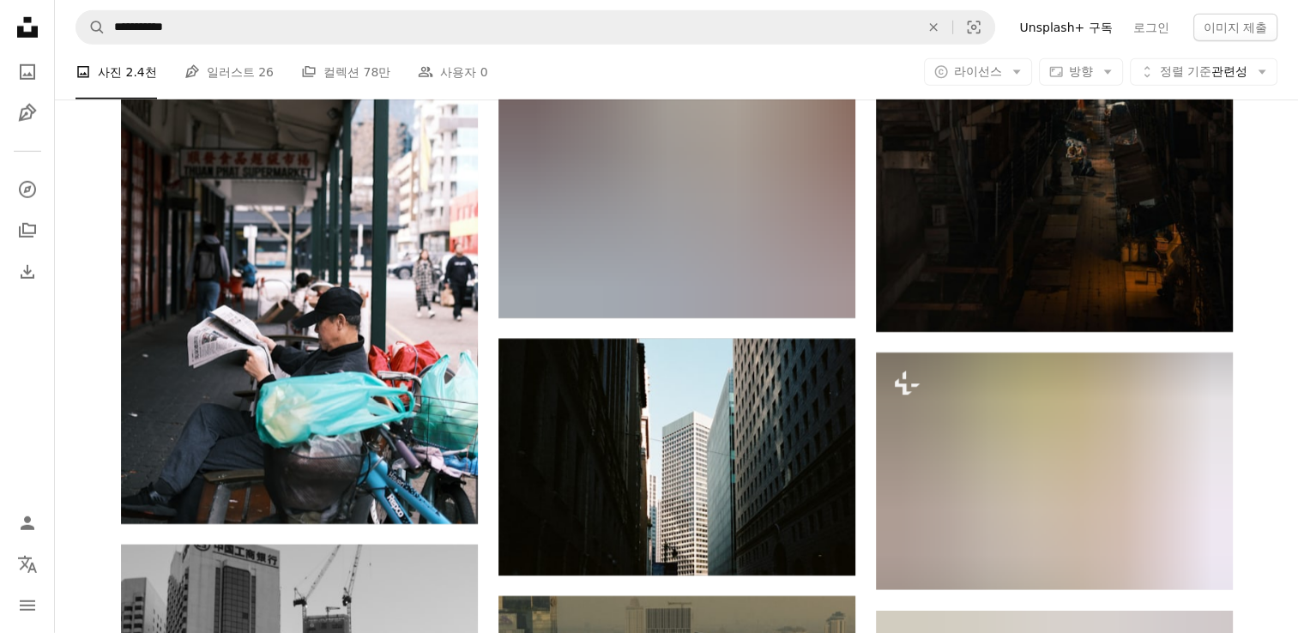
scroll to position [5320, 0]
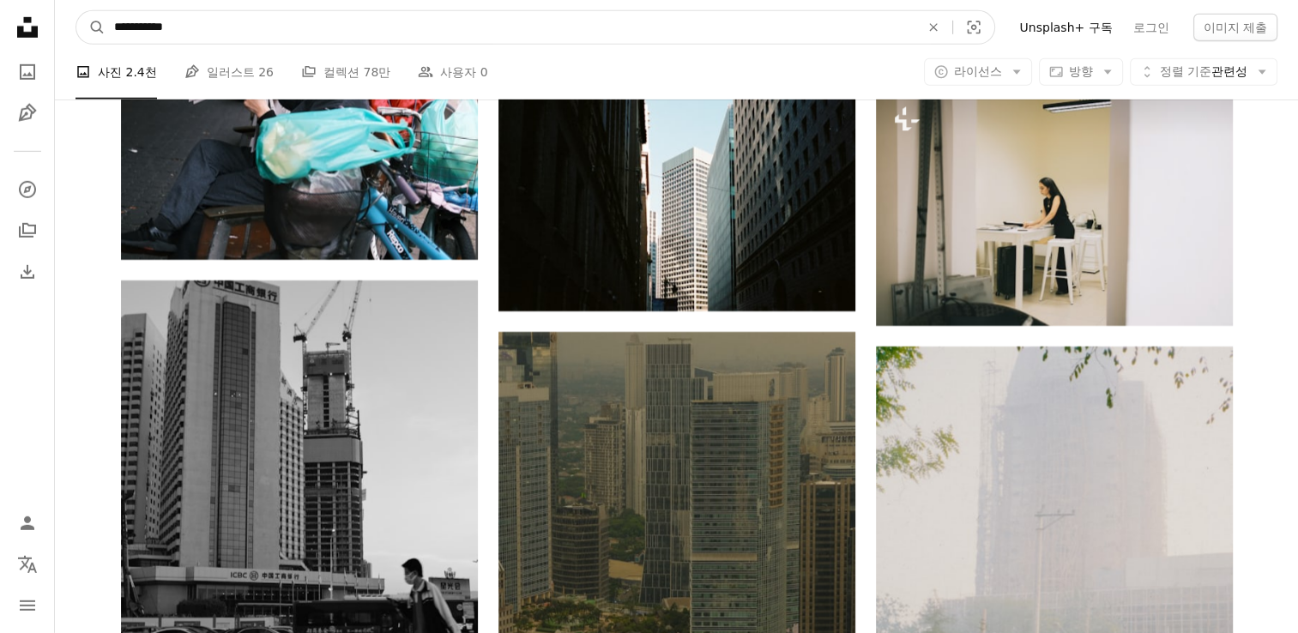
click at [283, 19] on input "**********" at bounding box center [510, 27] width 809 height 33
click at [281, 21] on input "**********" at bounding box center [510, 27] width 809 height 33
type input "*****"
click button "A magnifying glass" at bounding box center [90, 27] width 29 height 33
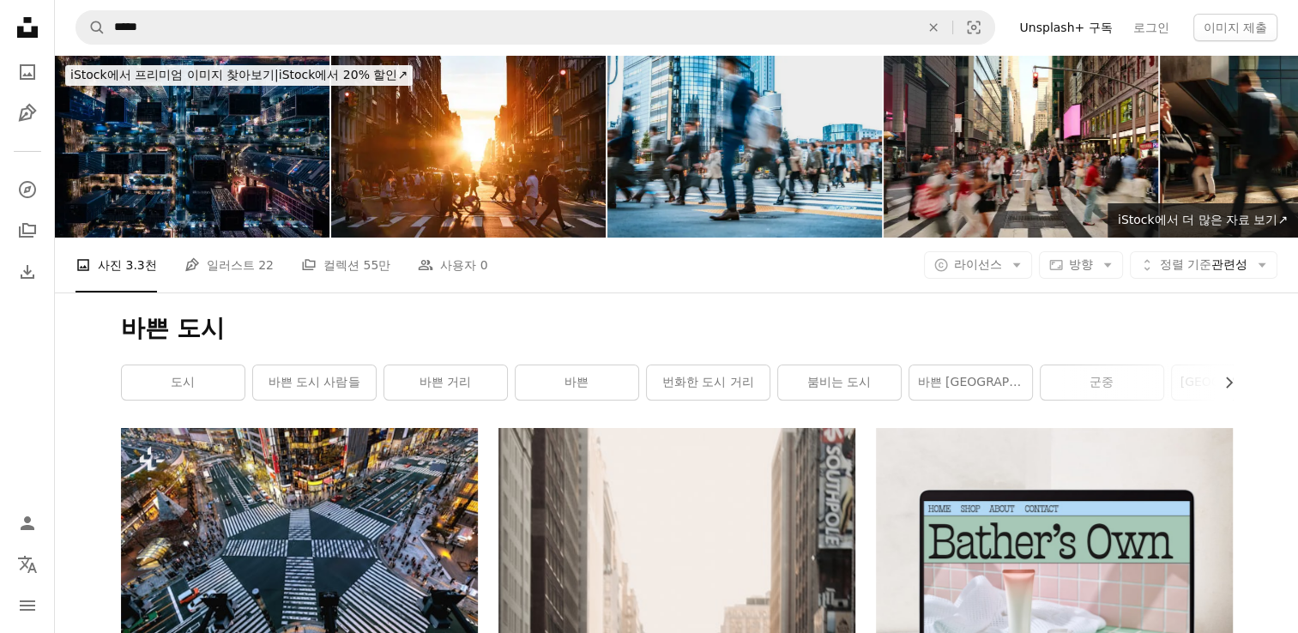
click at [764, 142] on img at bounding box center [744, 146] width 275 height 183
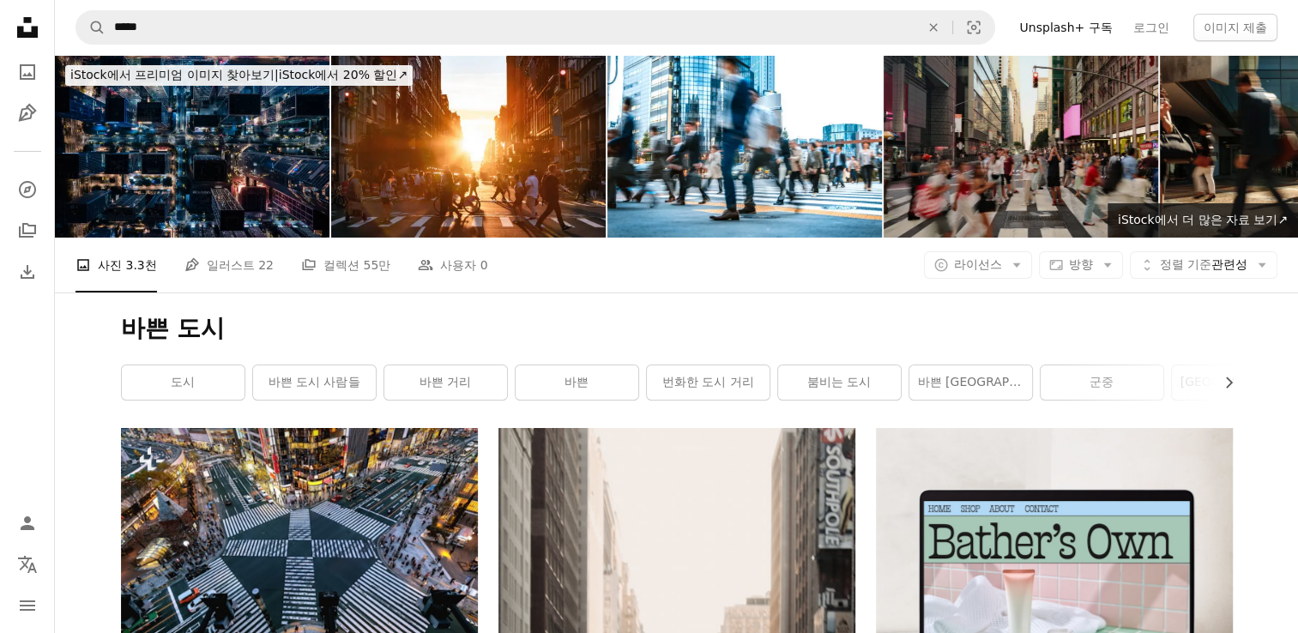
click at [1047, 144] on img at bounding box center [1021, 146] width 275 height 183
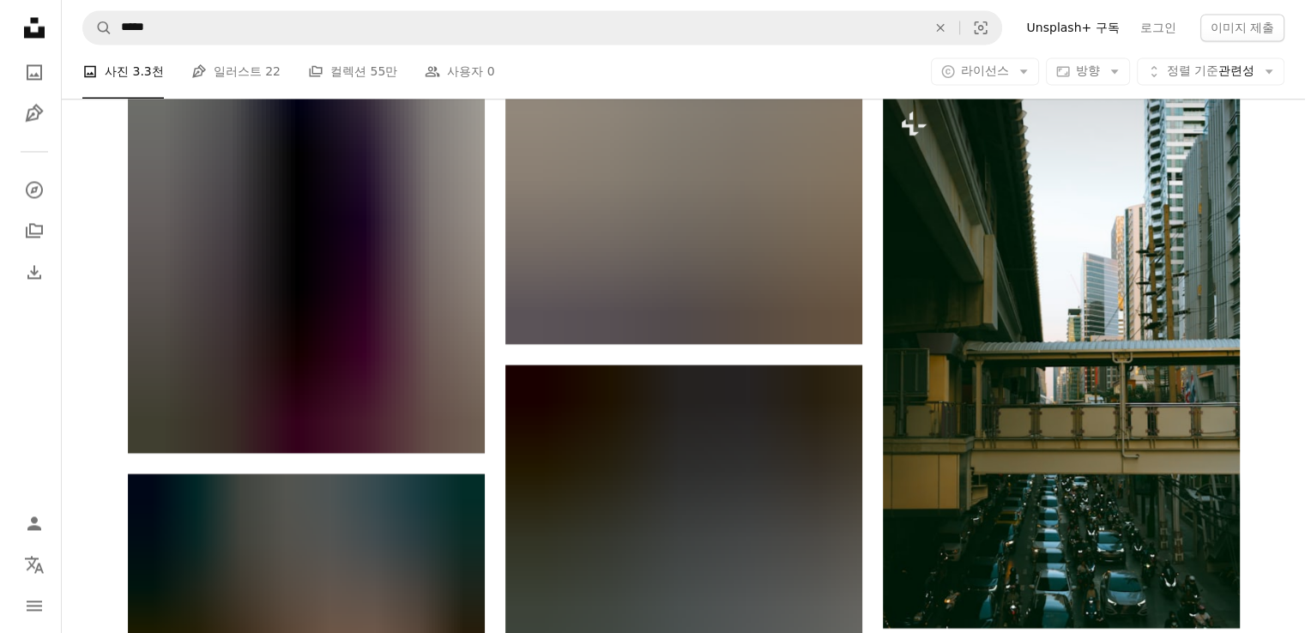
scroll to position [2784, 0]
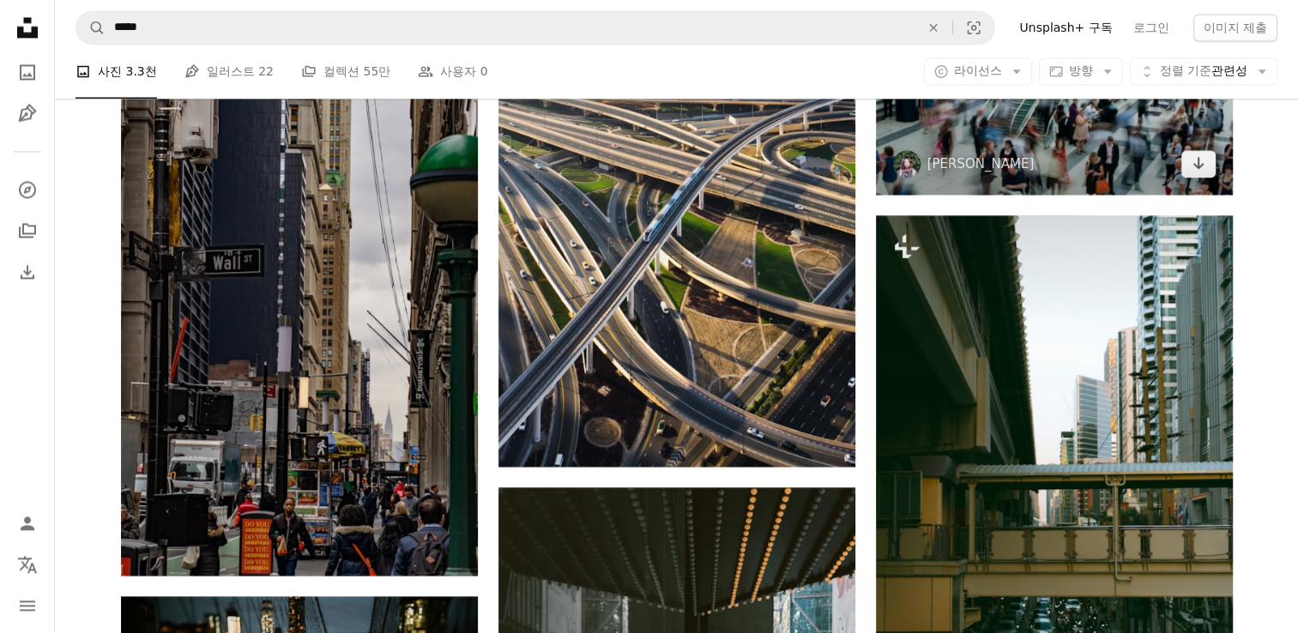
click at [1048, 182] on img at bounding box center [1054, 75] width 357 height 239
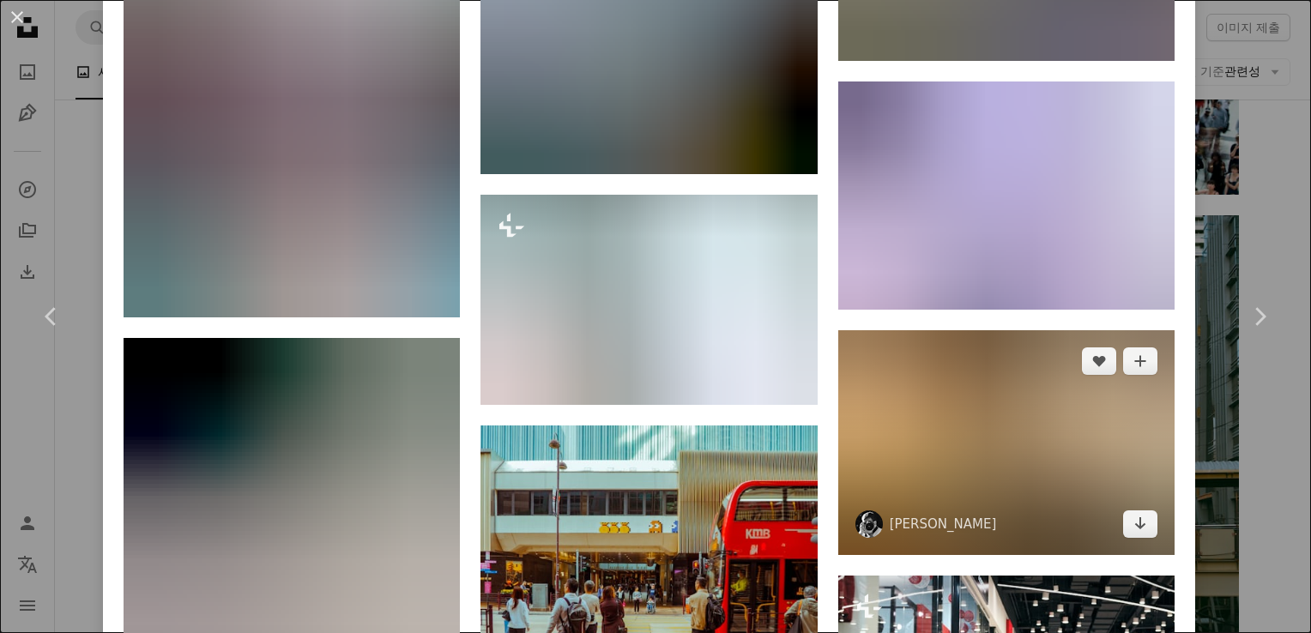
scroll to position [3134, 0]
